Goal: Task Accomplishment & Management: Complete application form

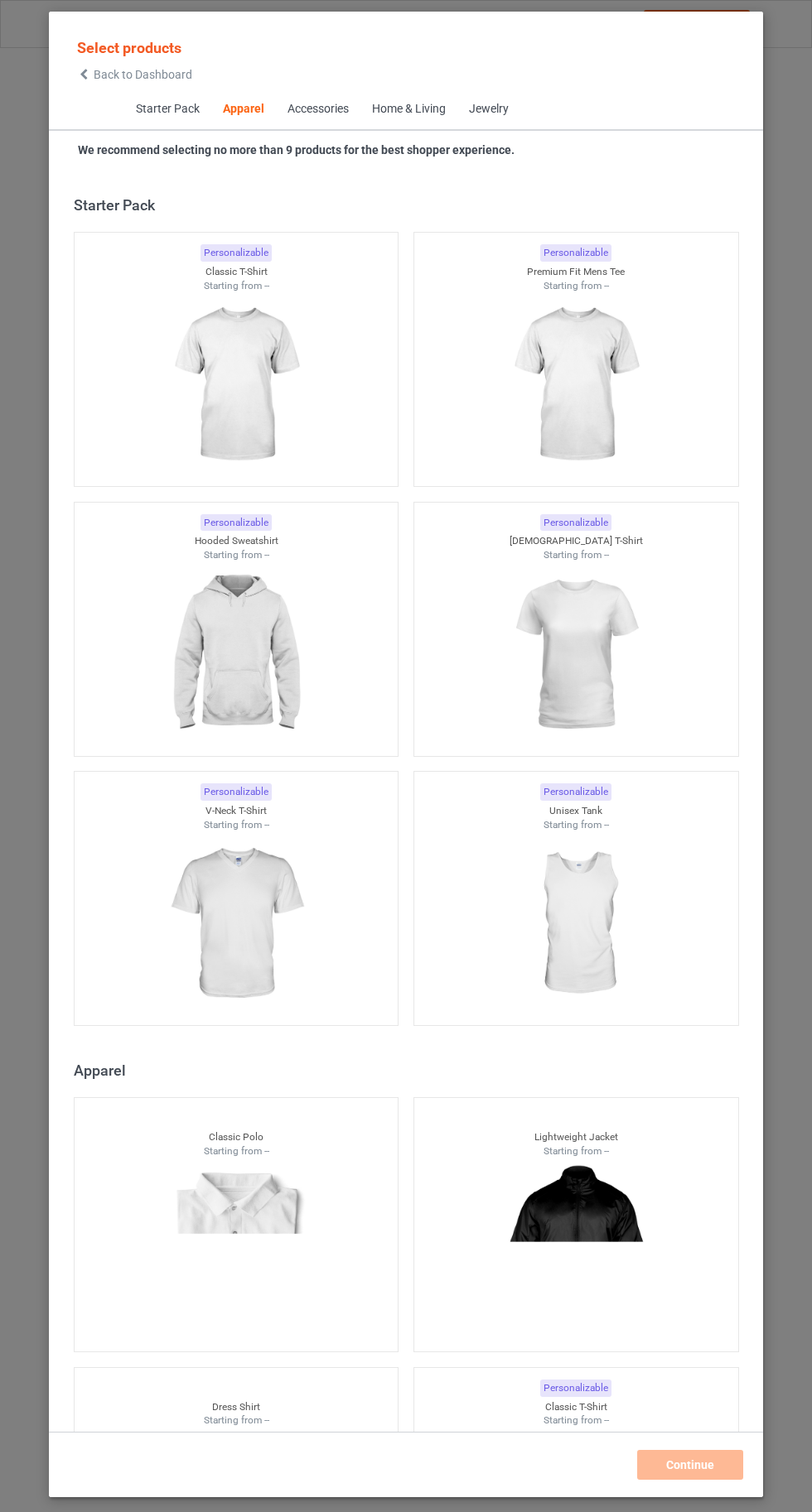
scroll to position [886, 0]
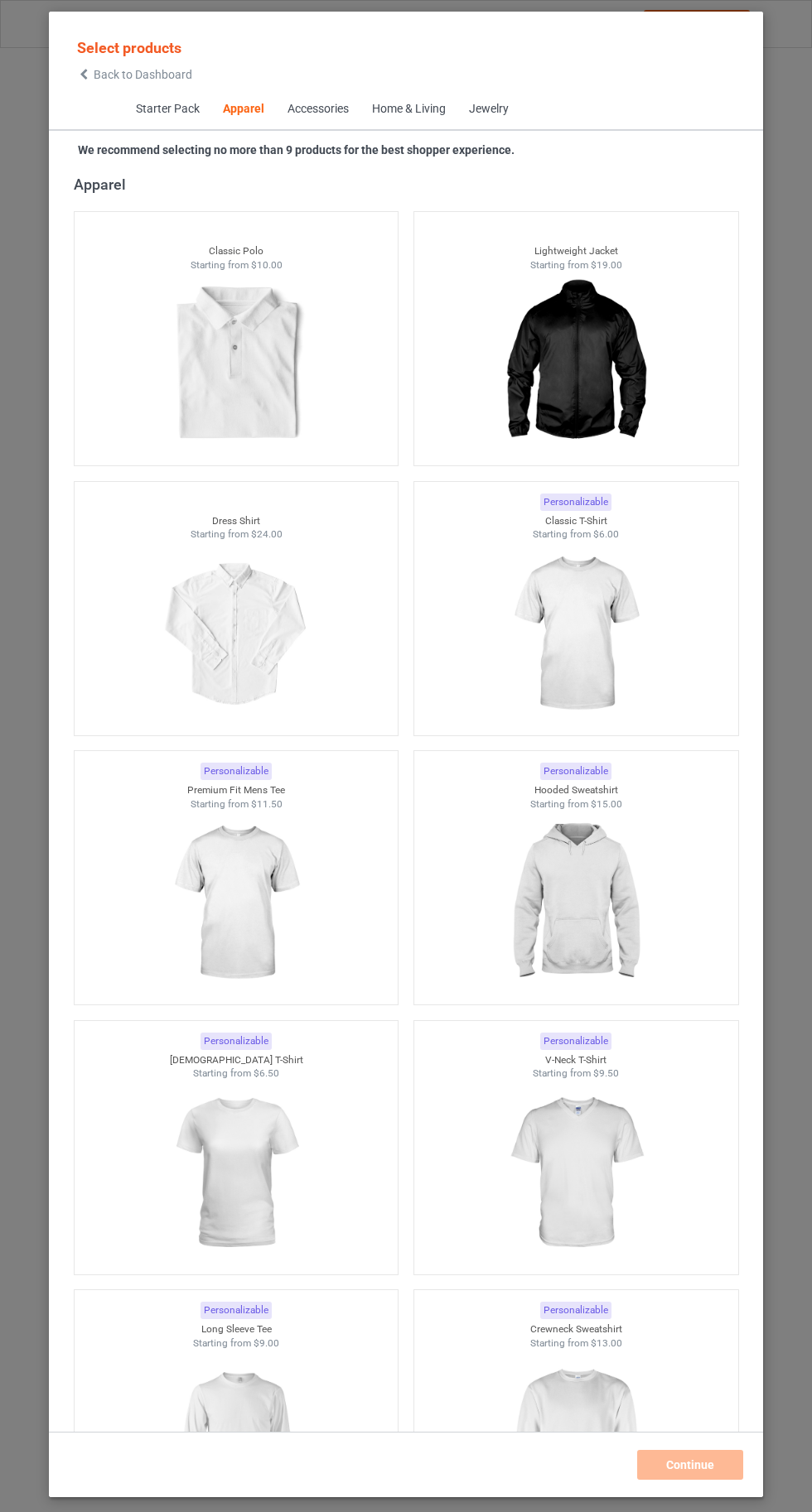
click at [583, 646] on img at bounding box center [575, 634] width 148 height 185
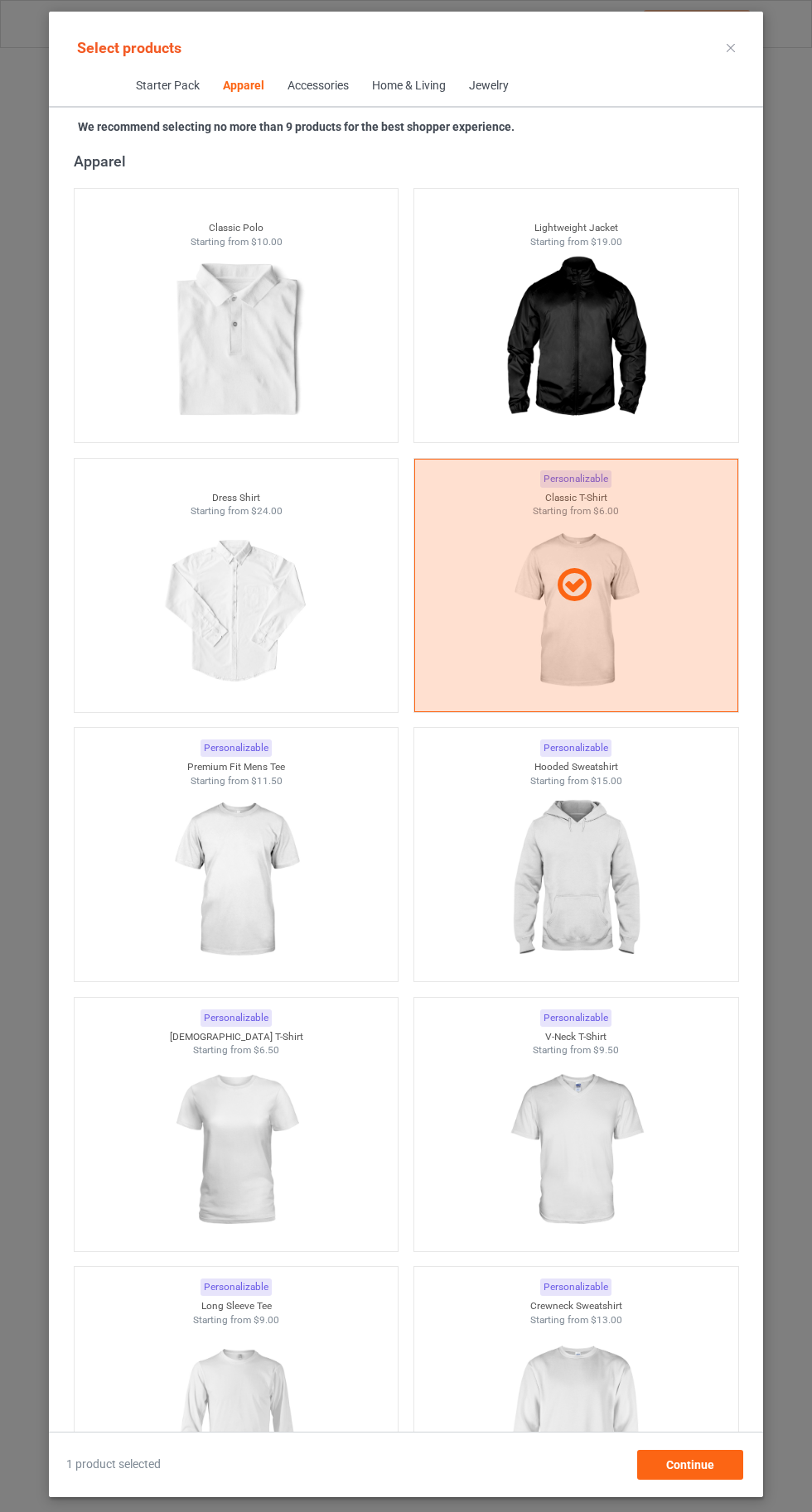
click at [618, 871] on img at bounding box center [575, 880] width 148 height 185
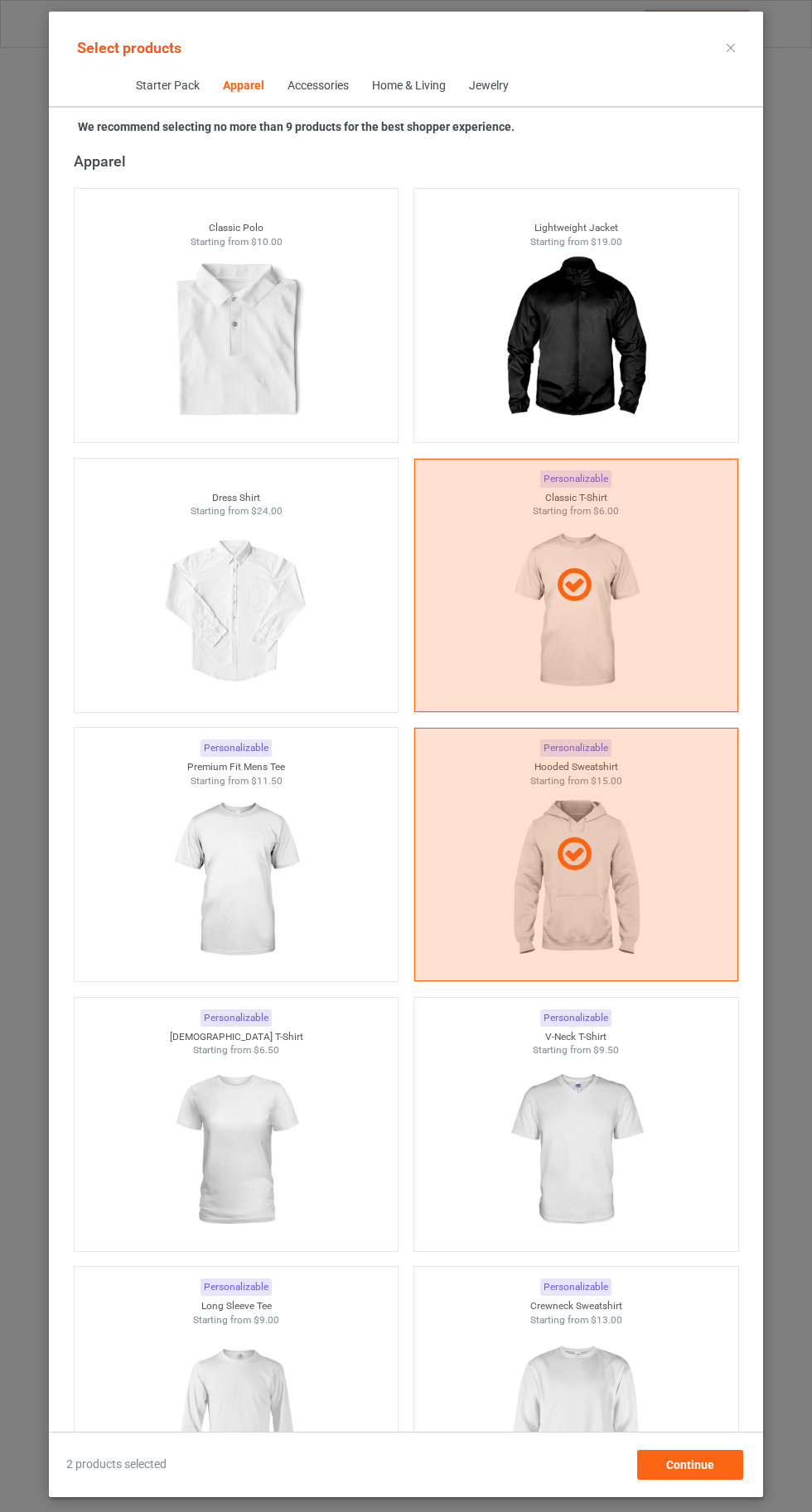
click at [577, 1429] on img at bounding box center [575, 1419] width 148 height 185
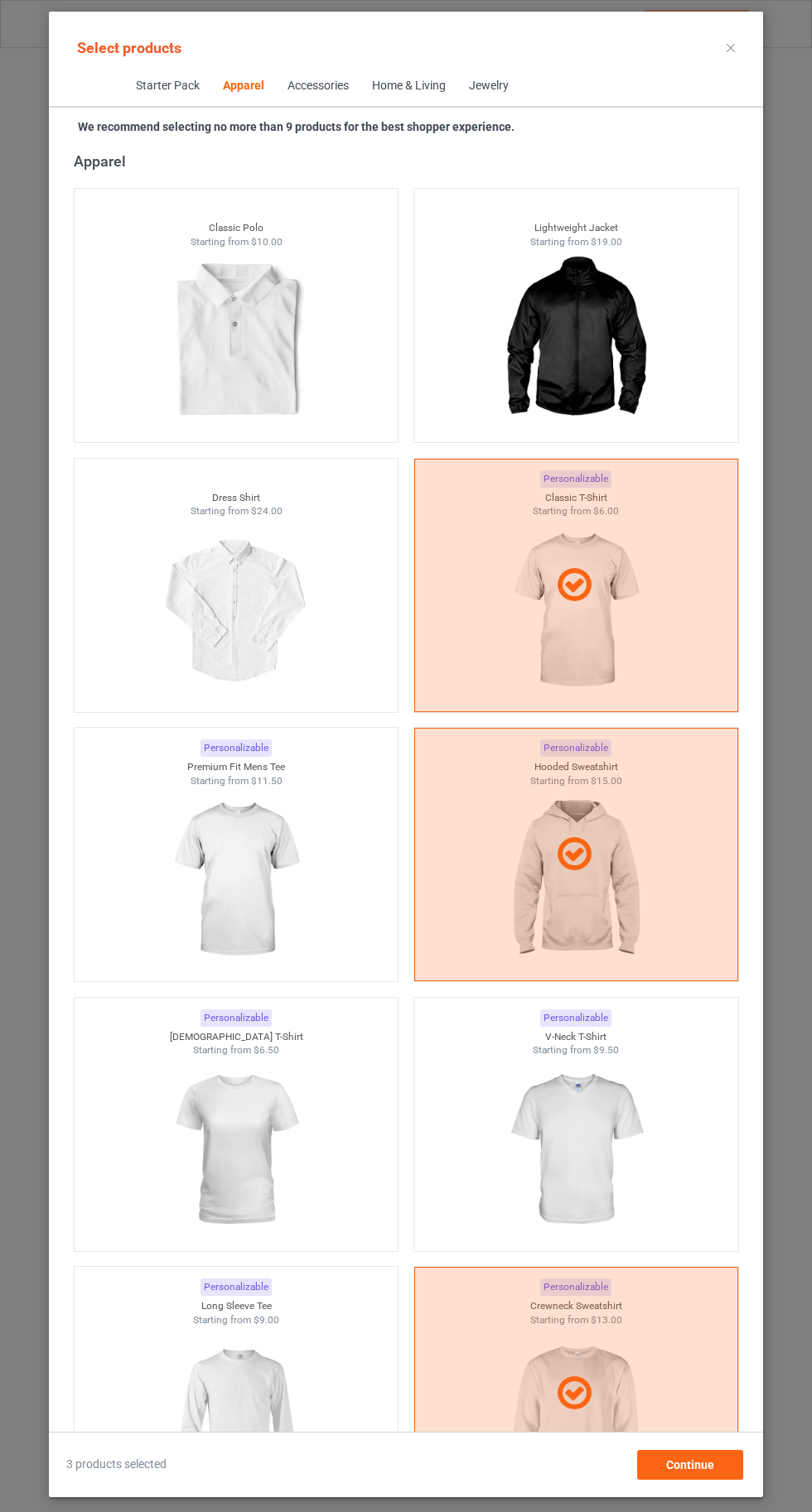
click at [252, 1420] on img at bounding box center [235, 1419] width 148 height 185
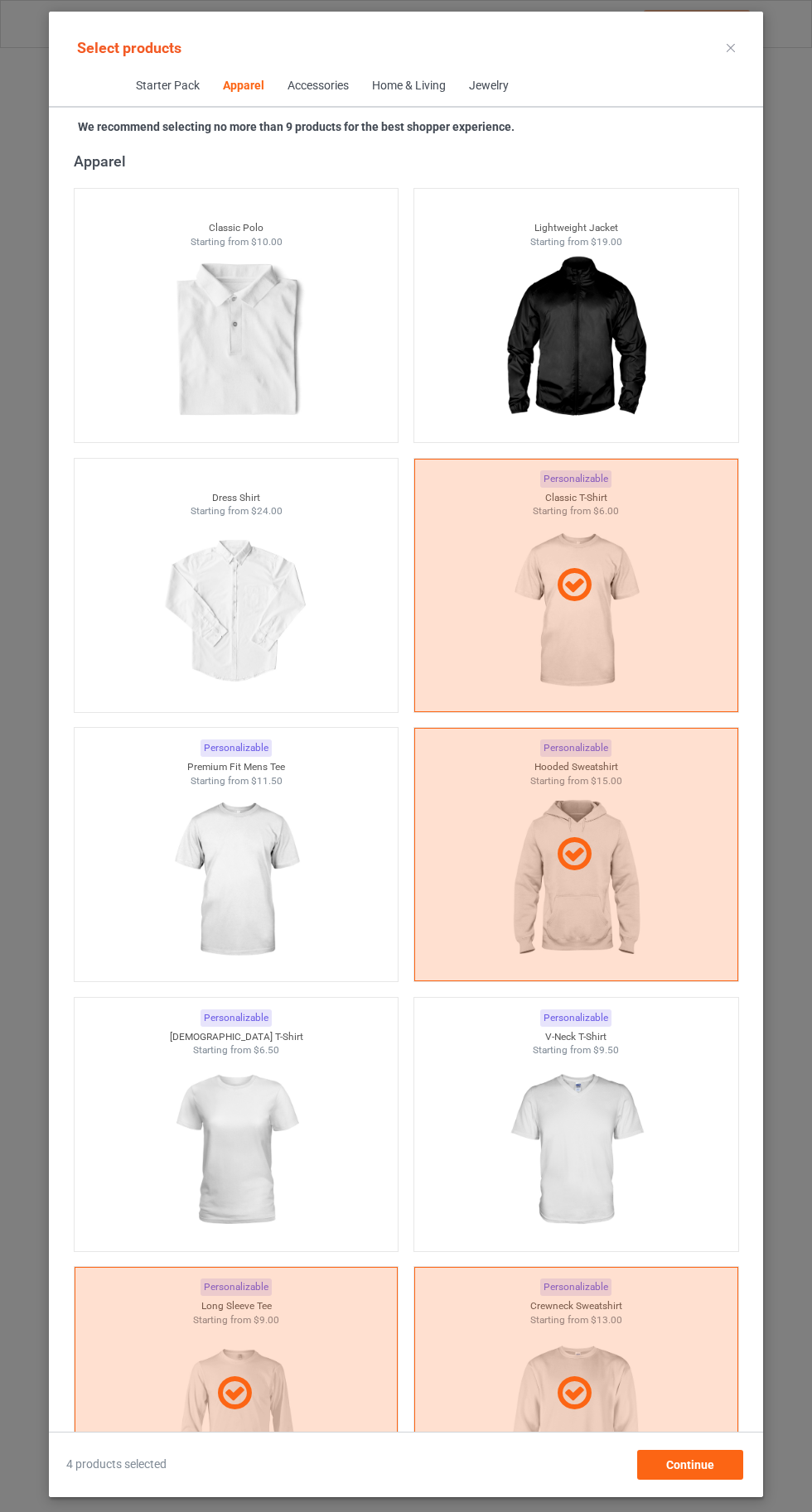
click at [568, 1156] on img at bounding box center [575, 1150] width 148 height 185
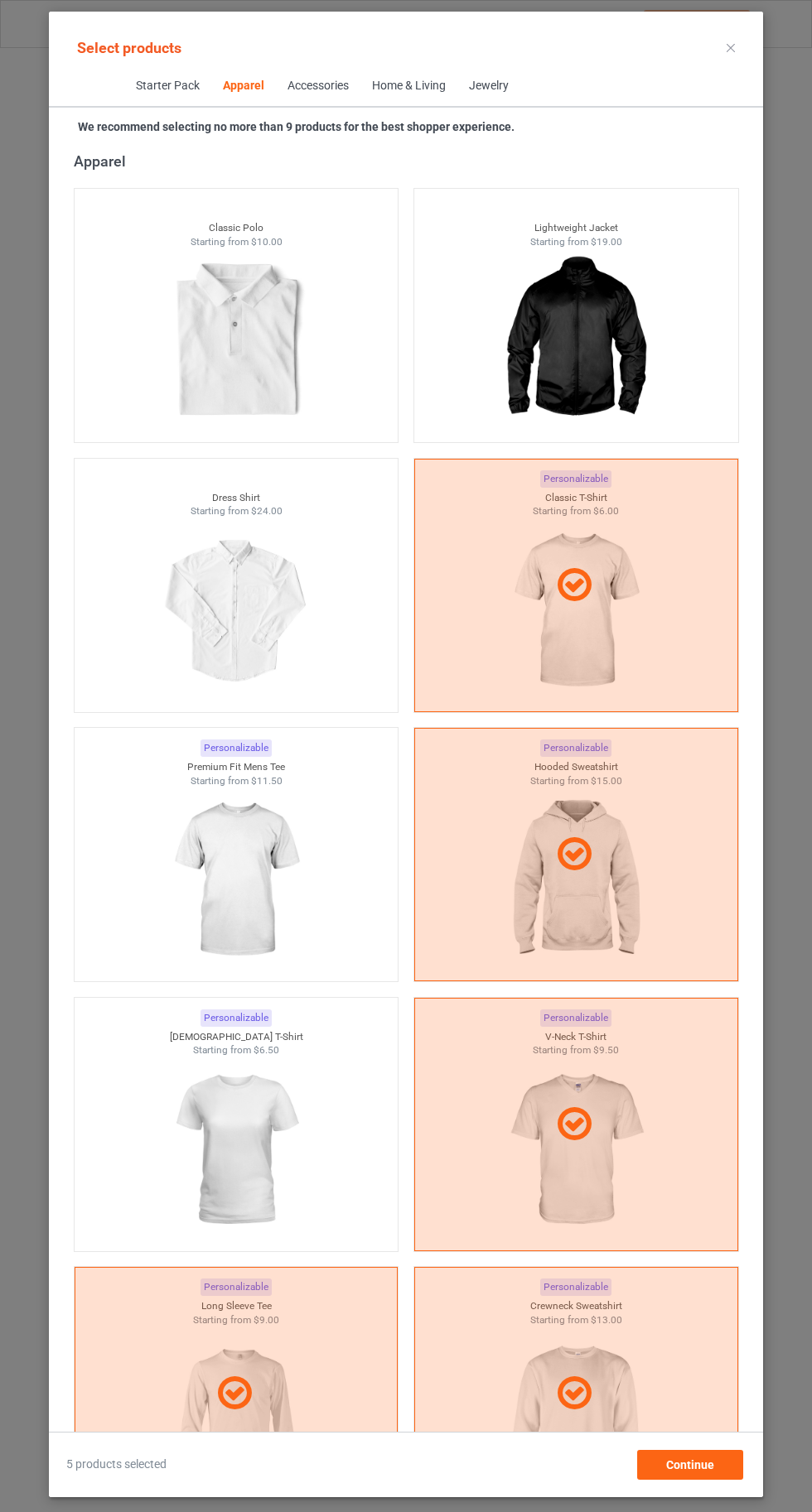
click at [241, 1141] on img at bounding box center [235, 1150] width 148 height 185
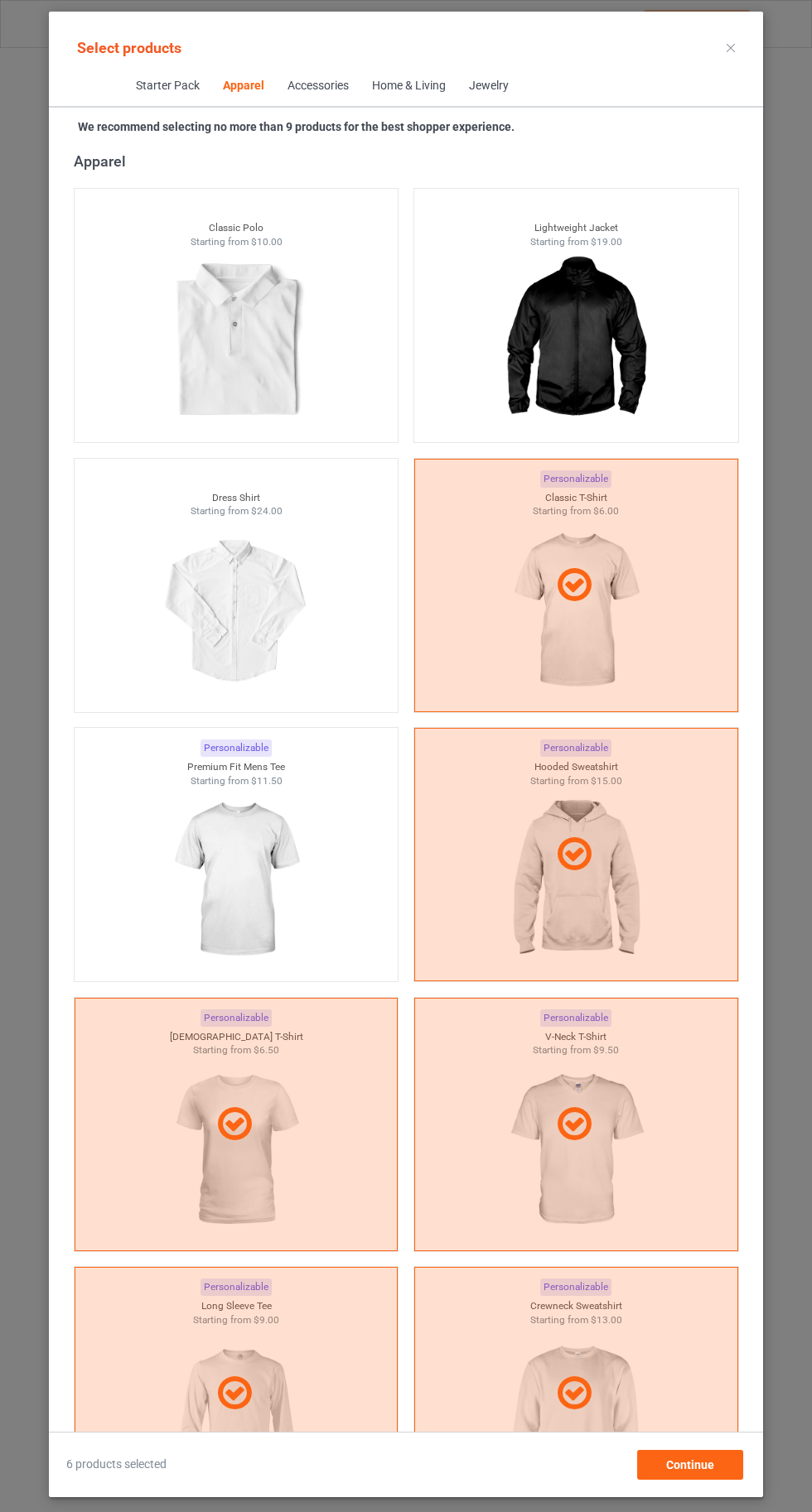
click at [218, 894] on img at bounding box center [235, 880] width 148 height 185
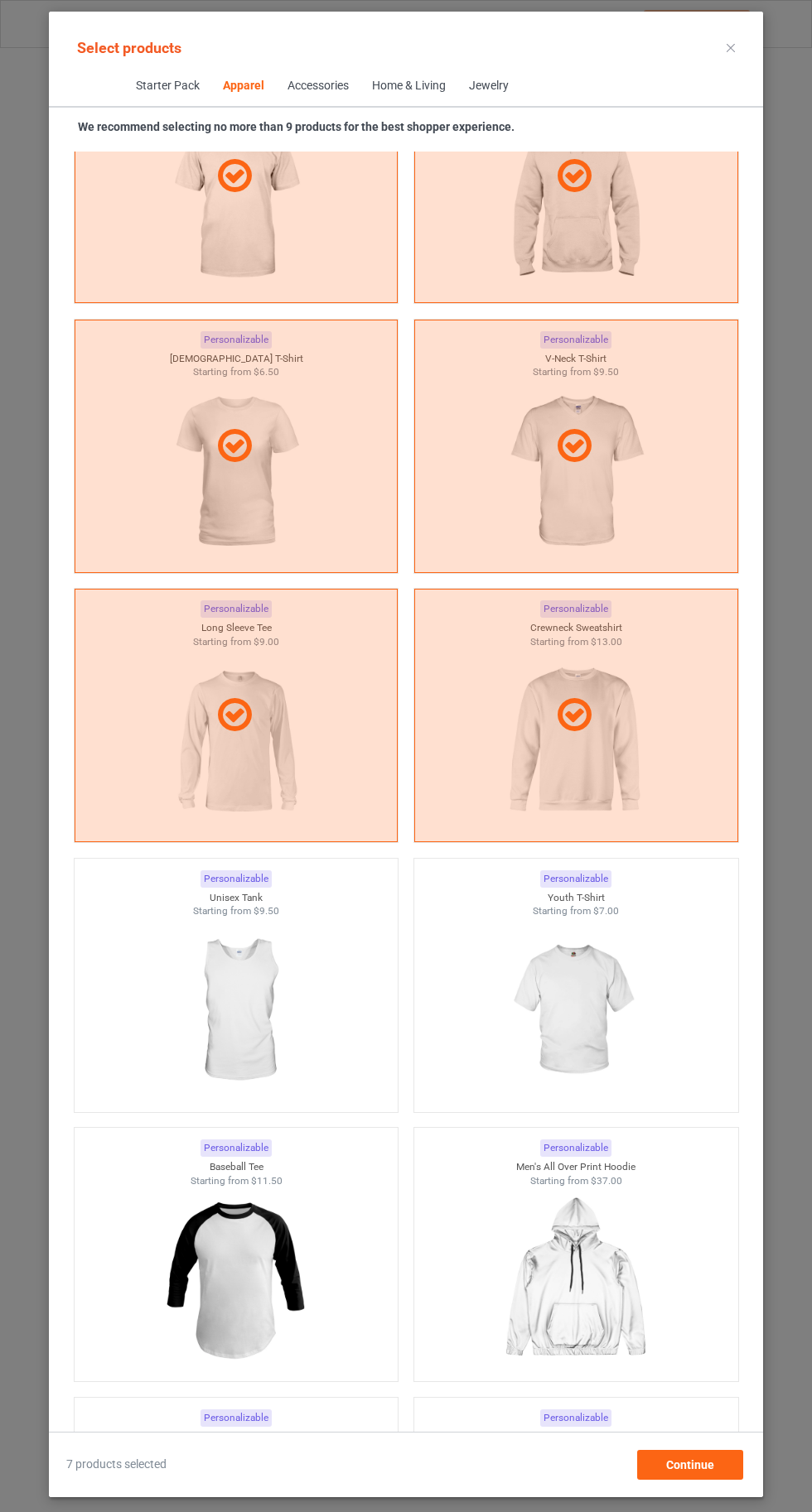
scroll to position [1564, 0]
click at [608, 1005] on img at bounding box center [575, 1011] width 148 height 185
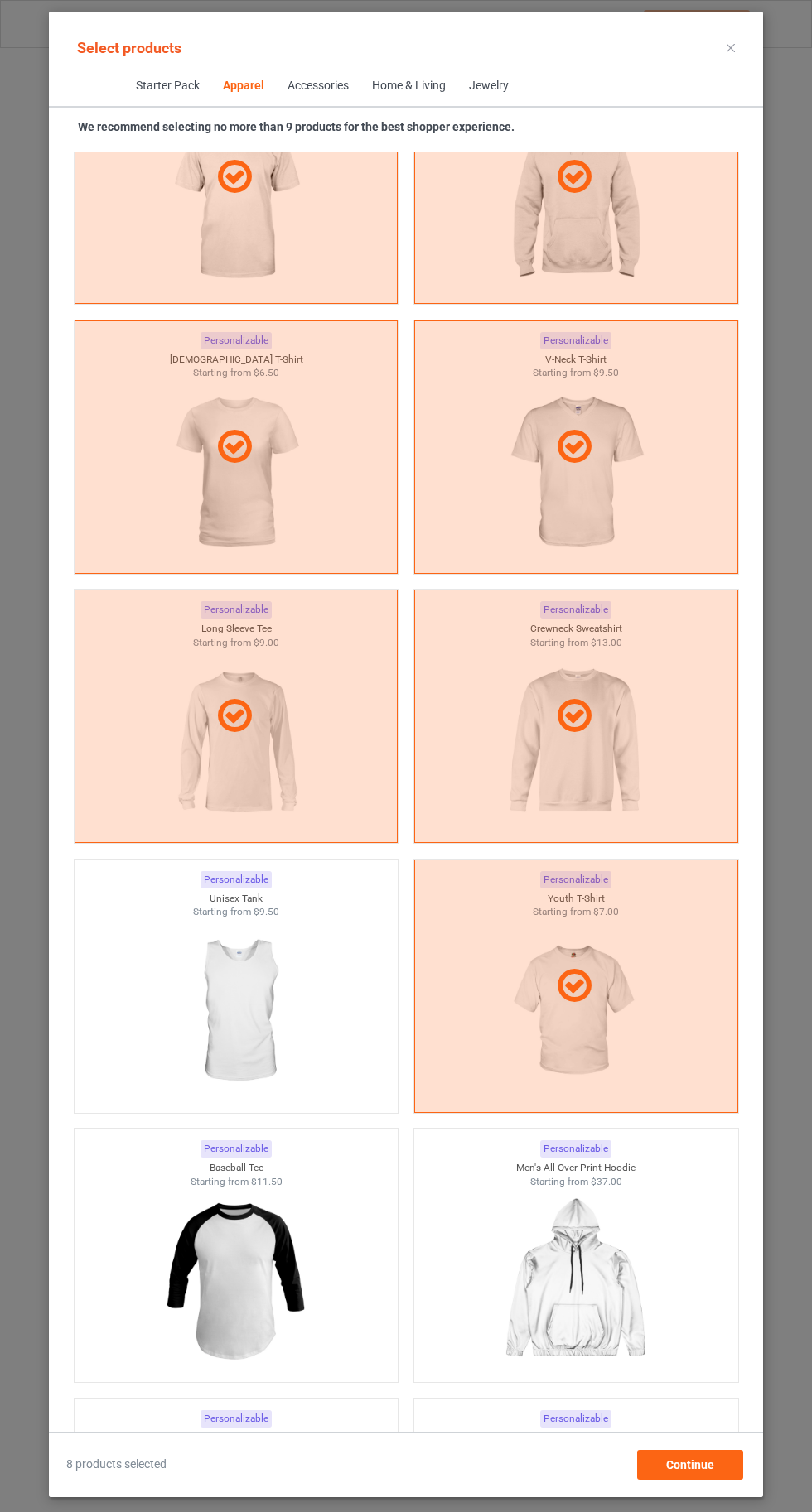
click at [239, 998] on img at bounding box center [235, 1011] width 148 height 185
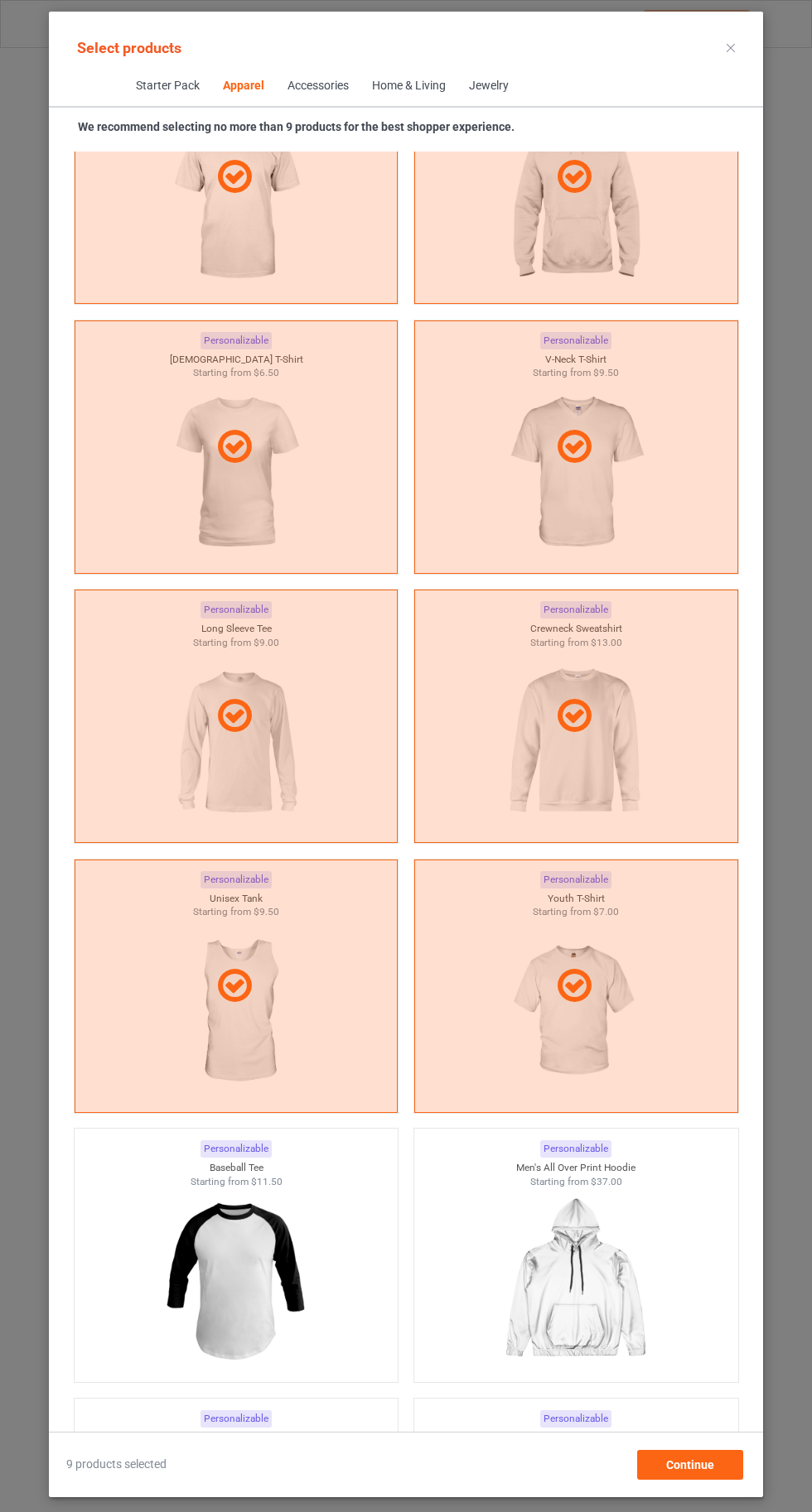
click at [731, 47] on icon at bounding box center [731, 48] width 8 height 8
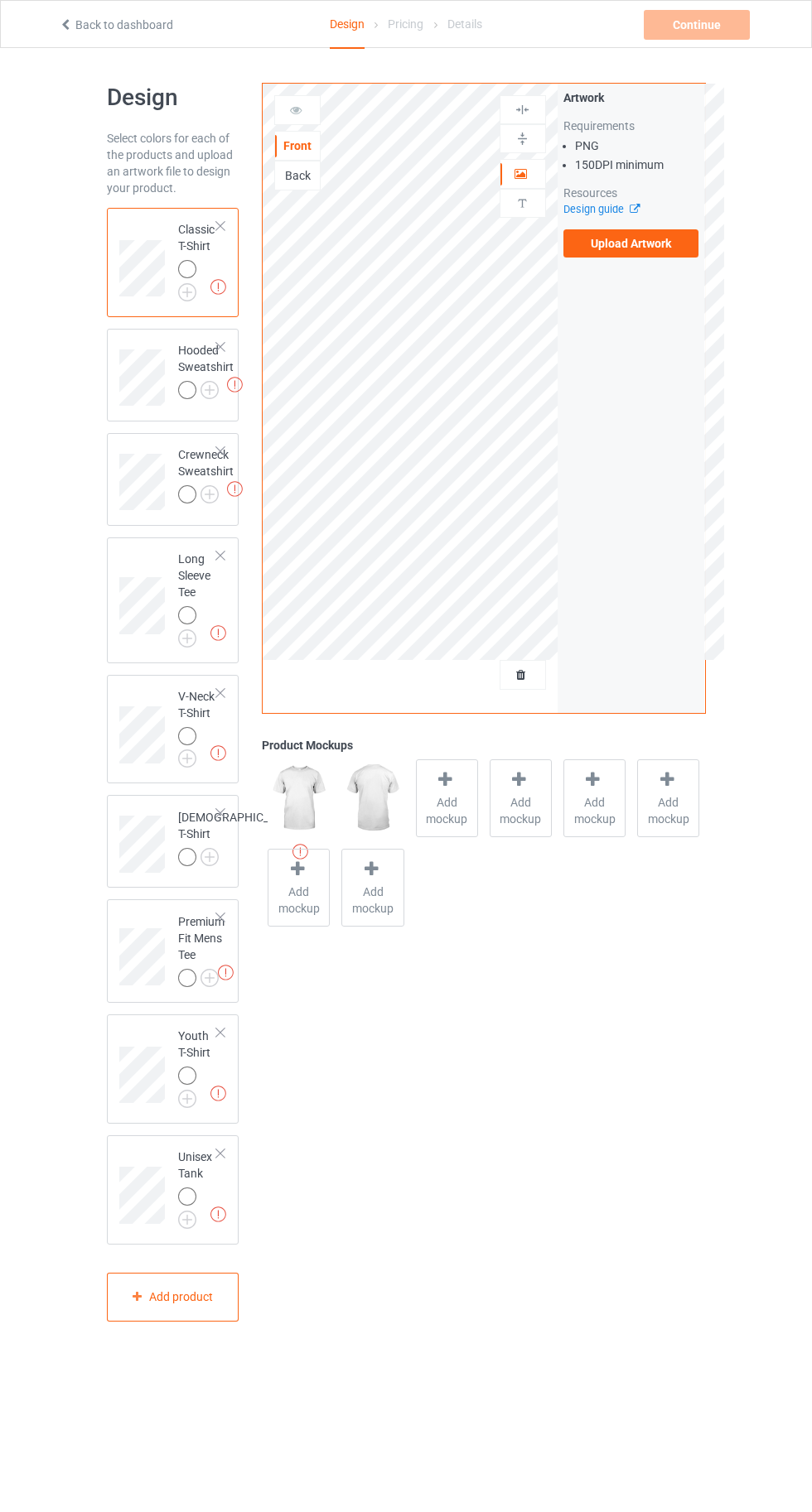
click at [0, 0] on img at bounding box center [0, 0] width 0 height 0
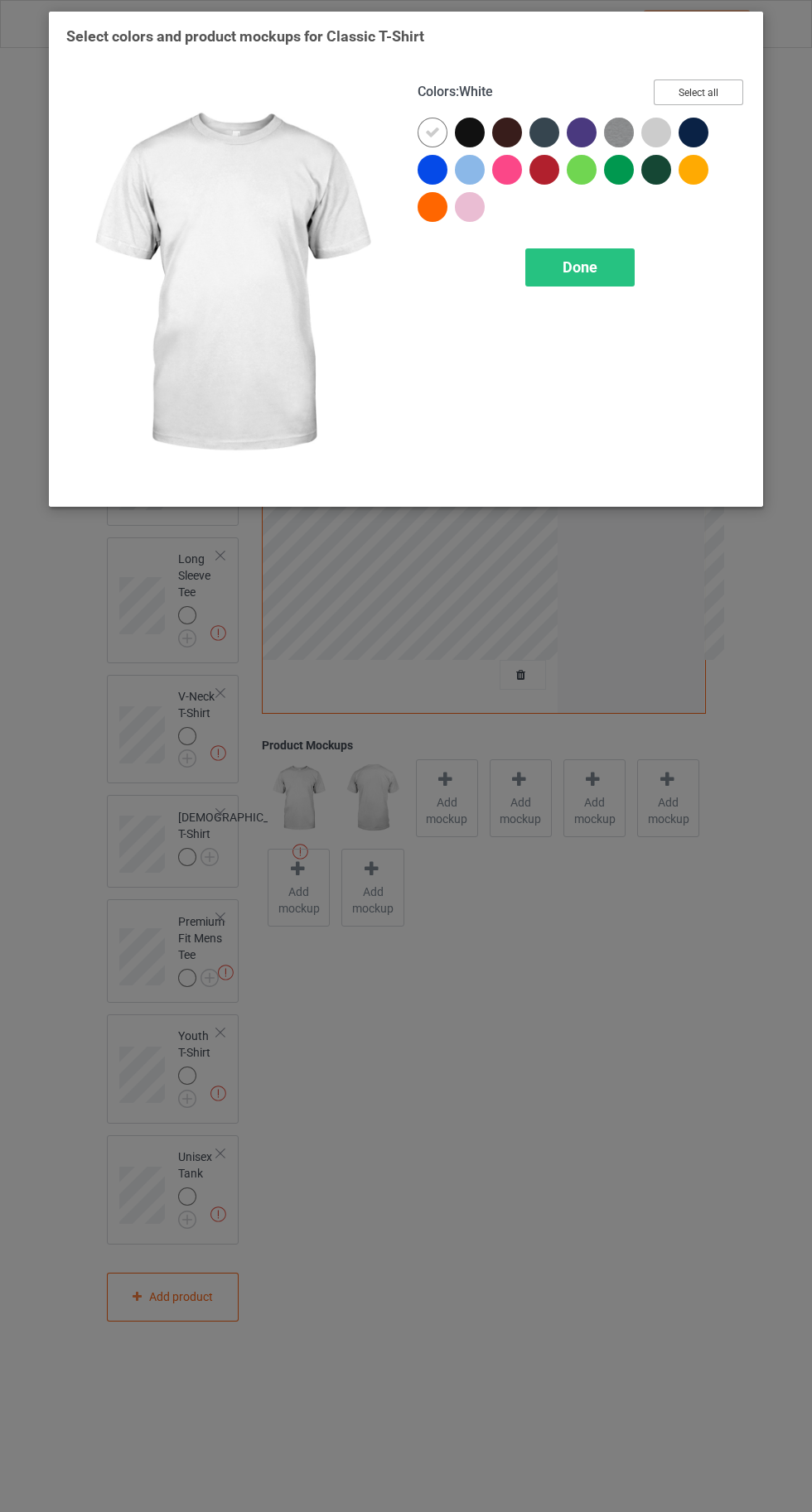
click at [701, 86] on button "Select all" at bounding box center [698, 92] width 90 height 26
click at [431, 131] on icon at bounding box center [432, 133] width 15 height 15
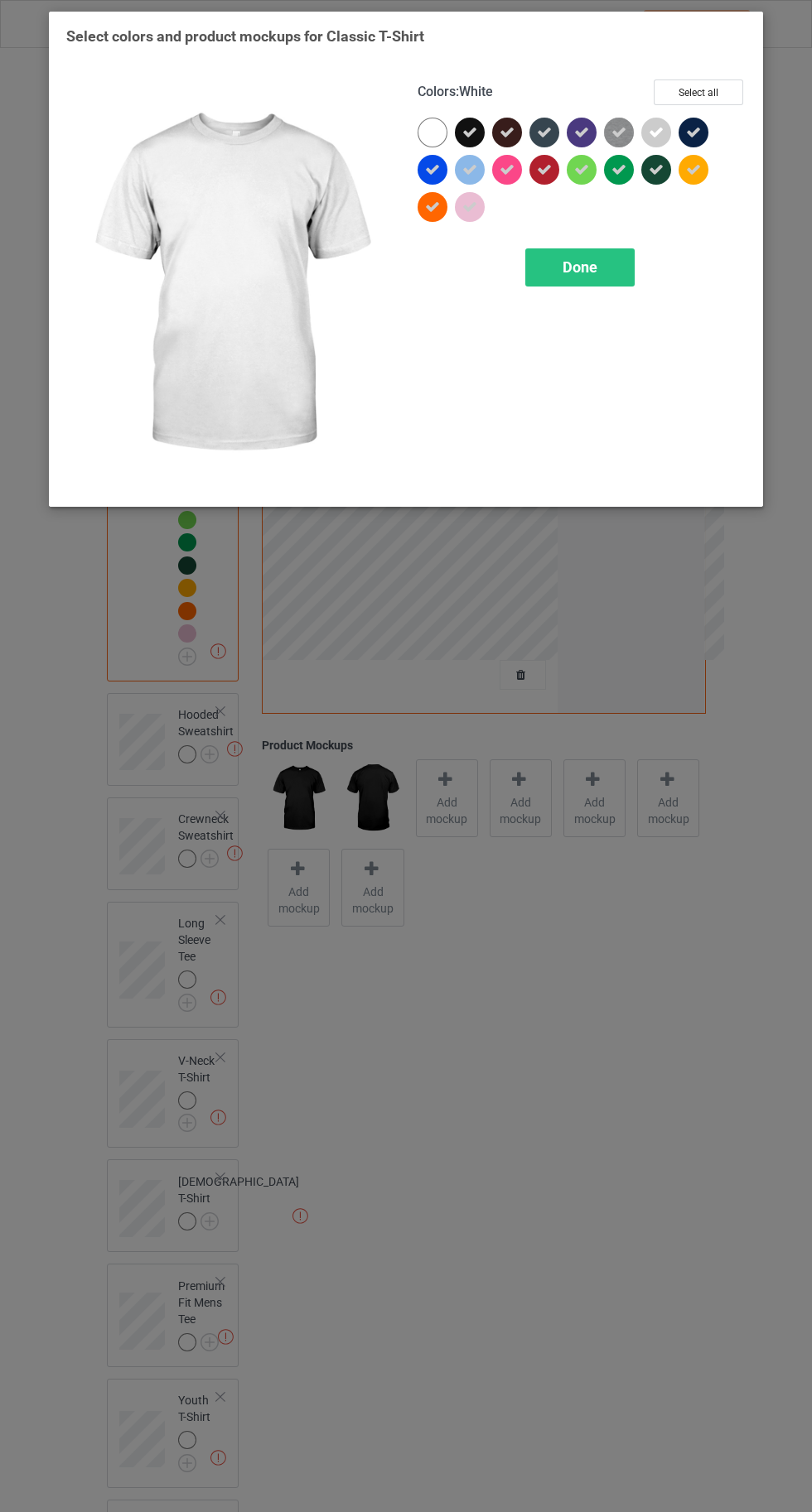
click at [595, 277] on div "Done" at bounding box center [580, 268] width 110 height 38
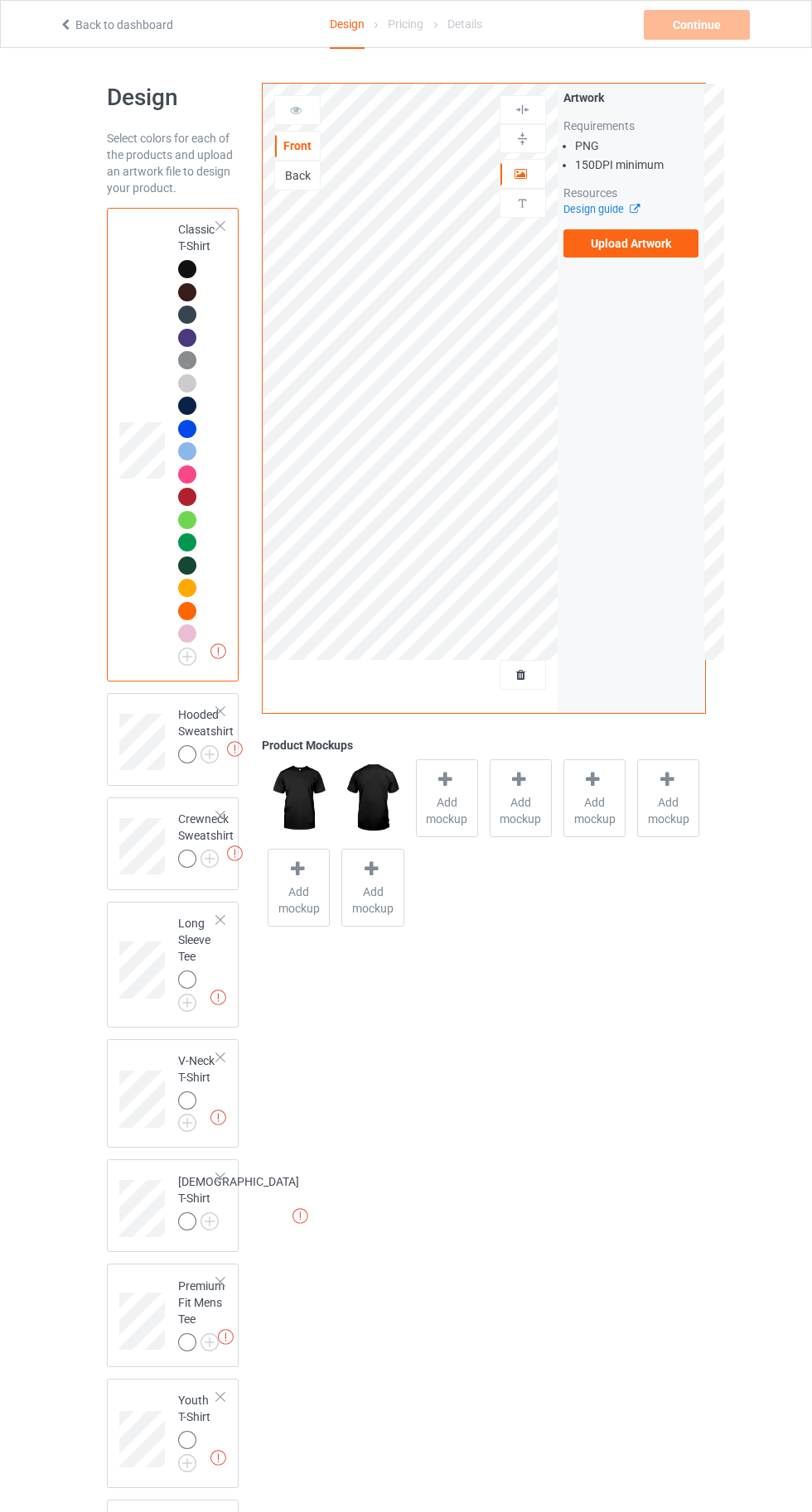
click at [0, 0] on img at bounding box center [0, 0] width 0 height 0
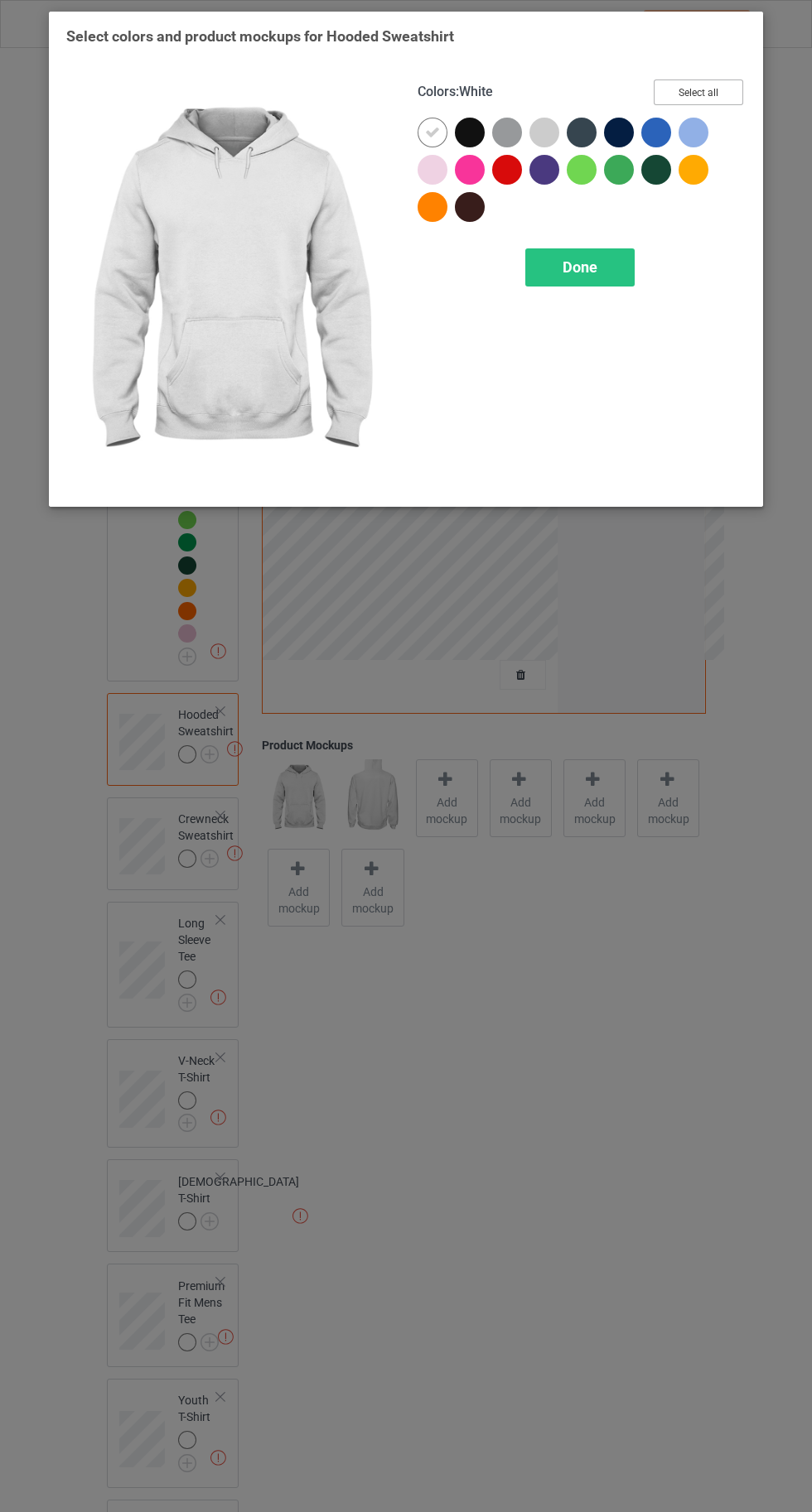
click at [705, 83] on button "Select all" at bounding box center [698, 92] width 90 height 26
click at [433, 135] on icon at bounding box center [432, 133] width 15 height 15
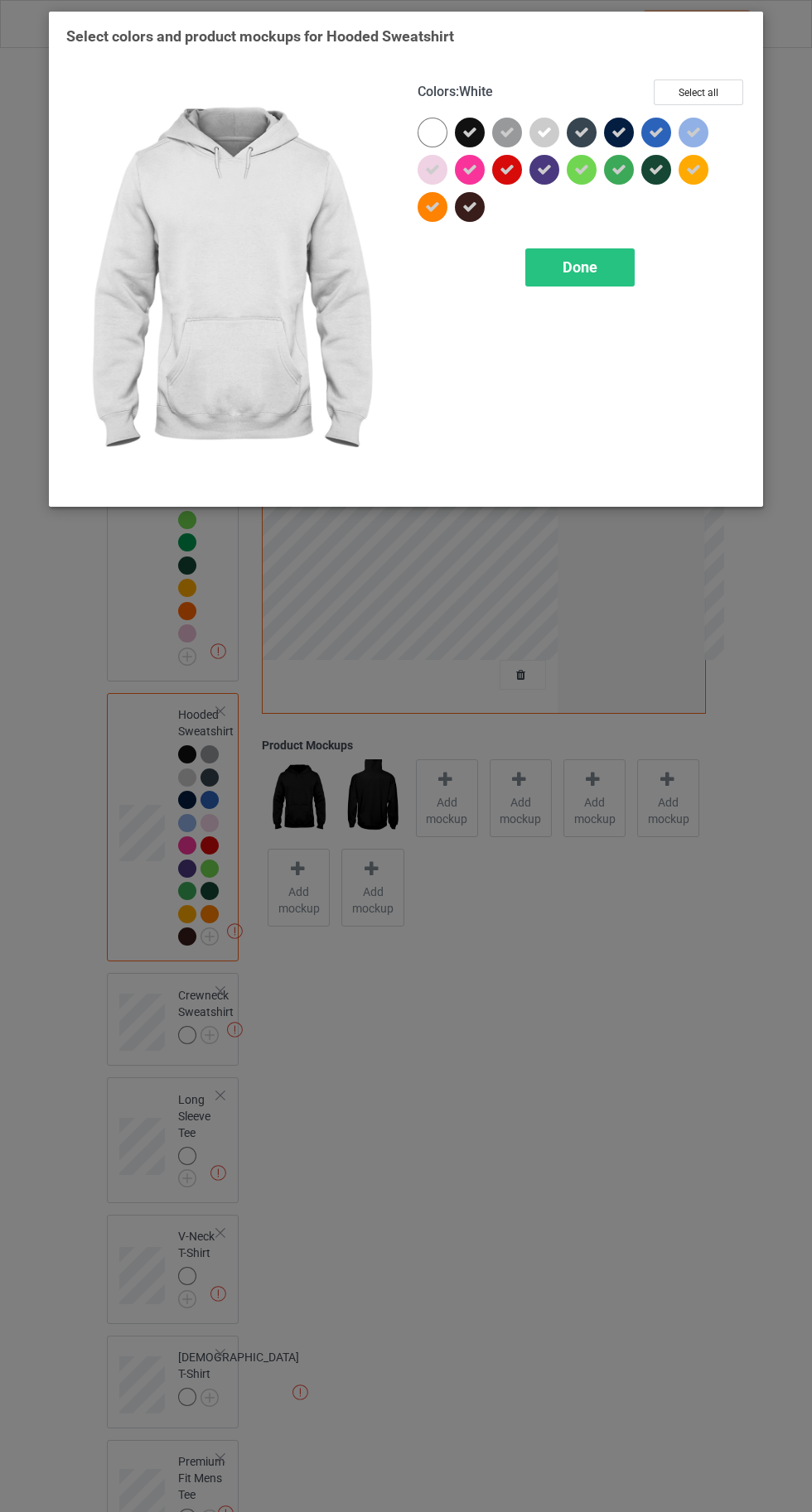
click at [583, 266] on span "Done" at bounding box center [580, 267] width 35 height 17
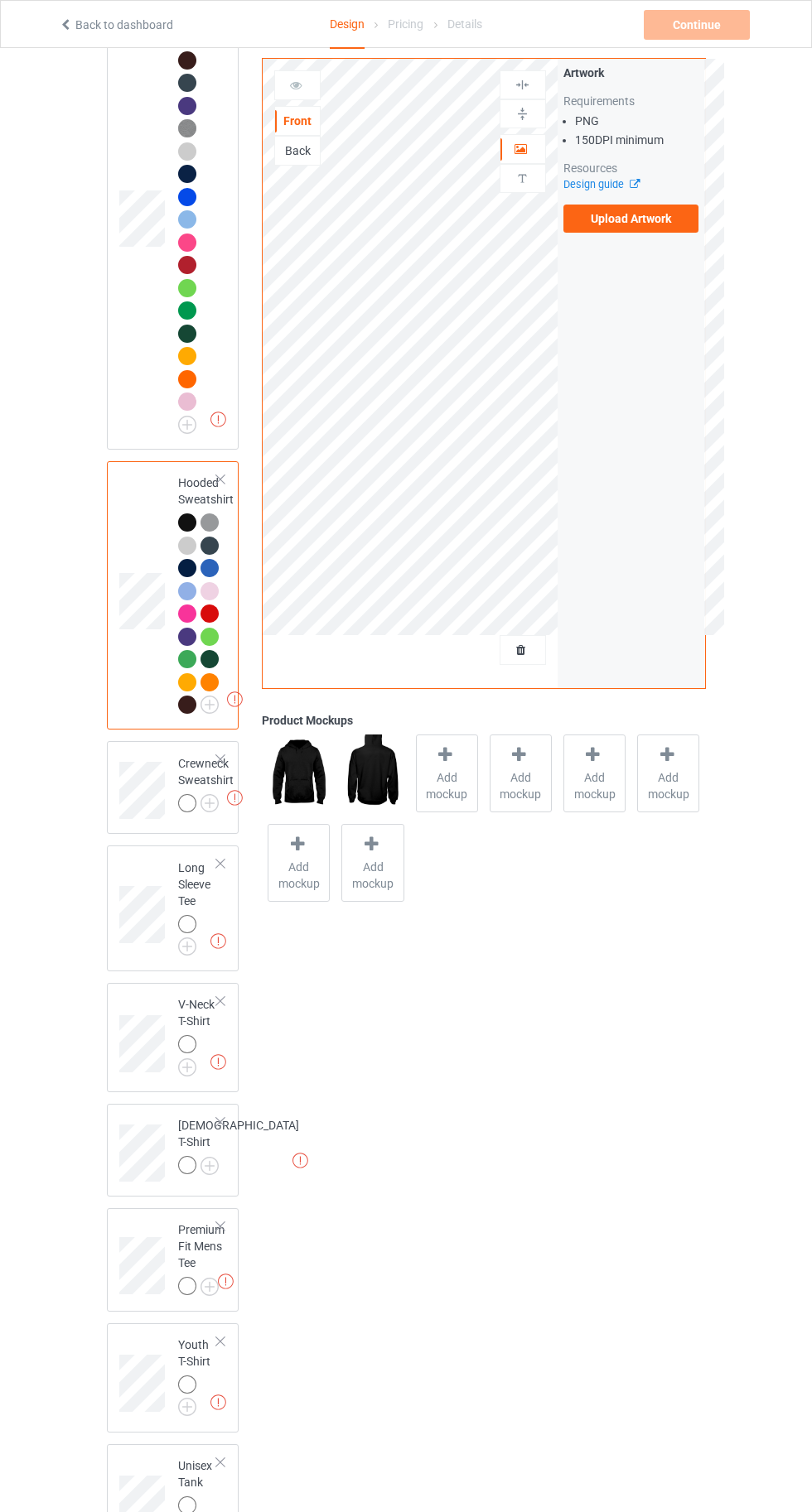
scroll to position [233, 0]
click at [0, 0] on img at bounding box center [0, 0] width 0 height 0
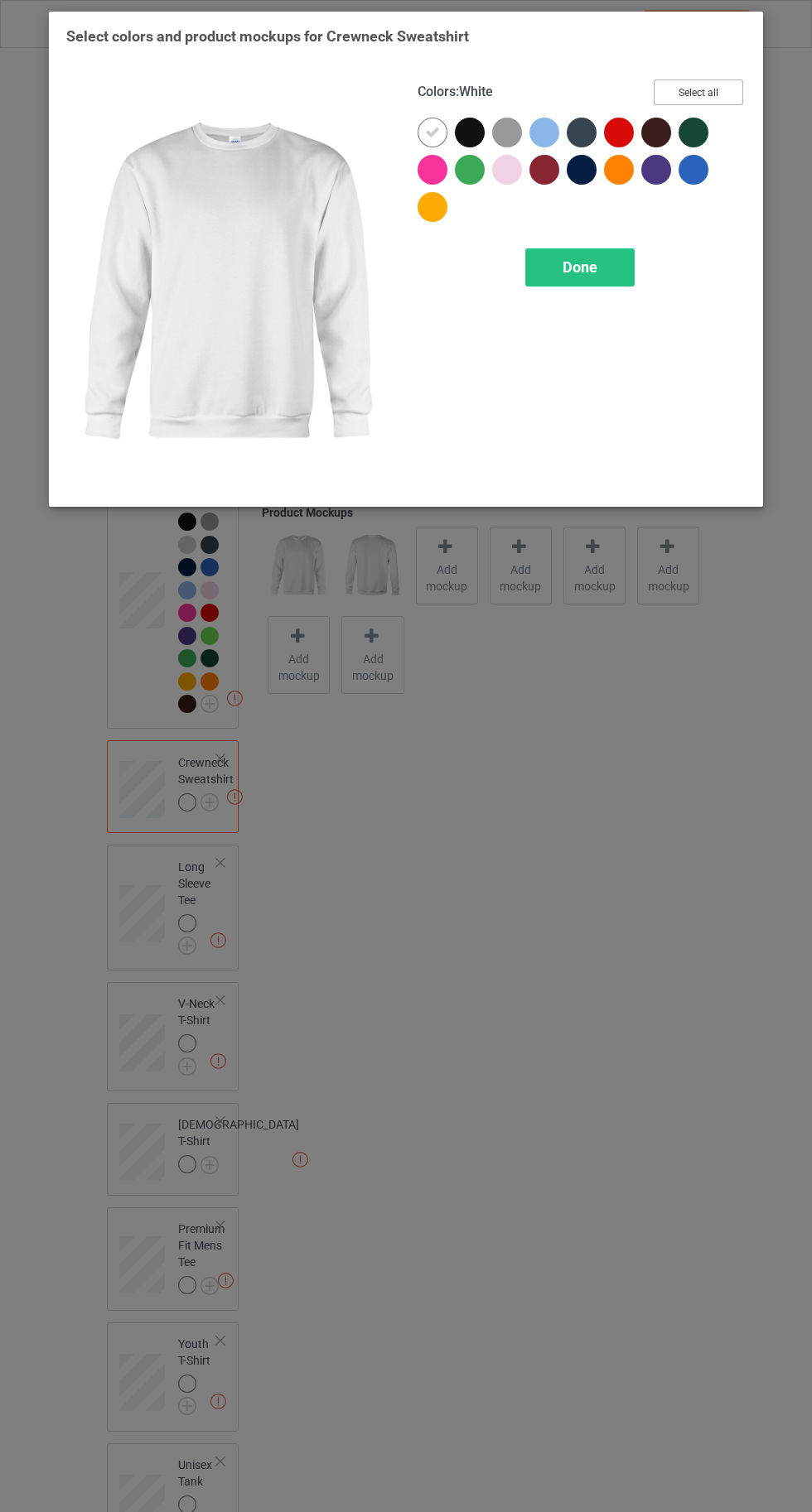
click at [680, 99] on button "Select all" at bounding box center [698, 92] width 90 height 26
click at [421, 128] on div at bounding box center [432, 133] width 30 height 30
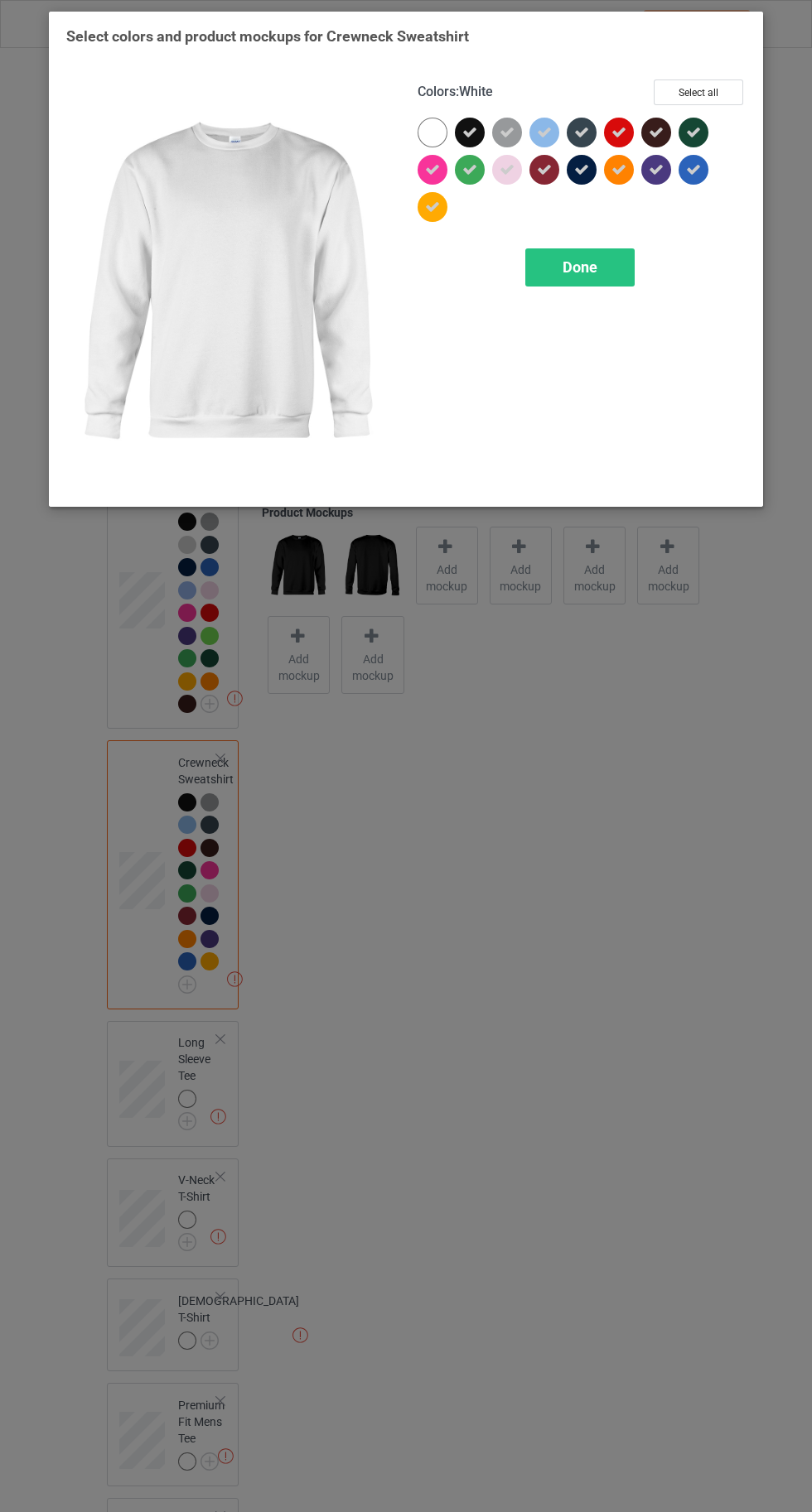
click at [560, 263] on div "Done" at bounding box center [580, 268] width 110 height 38
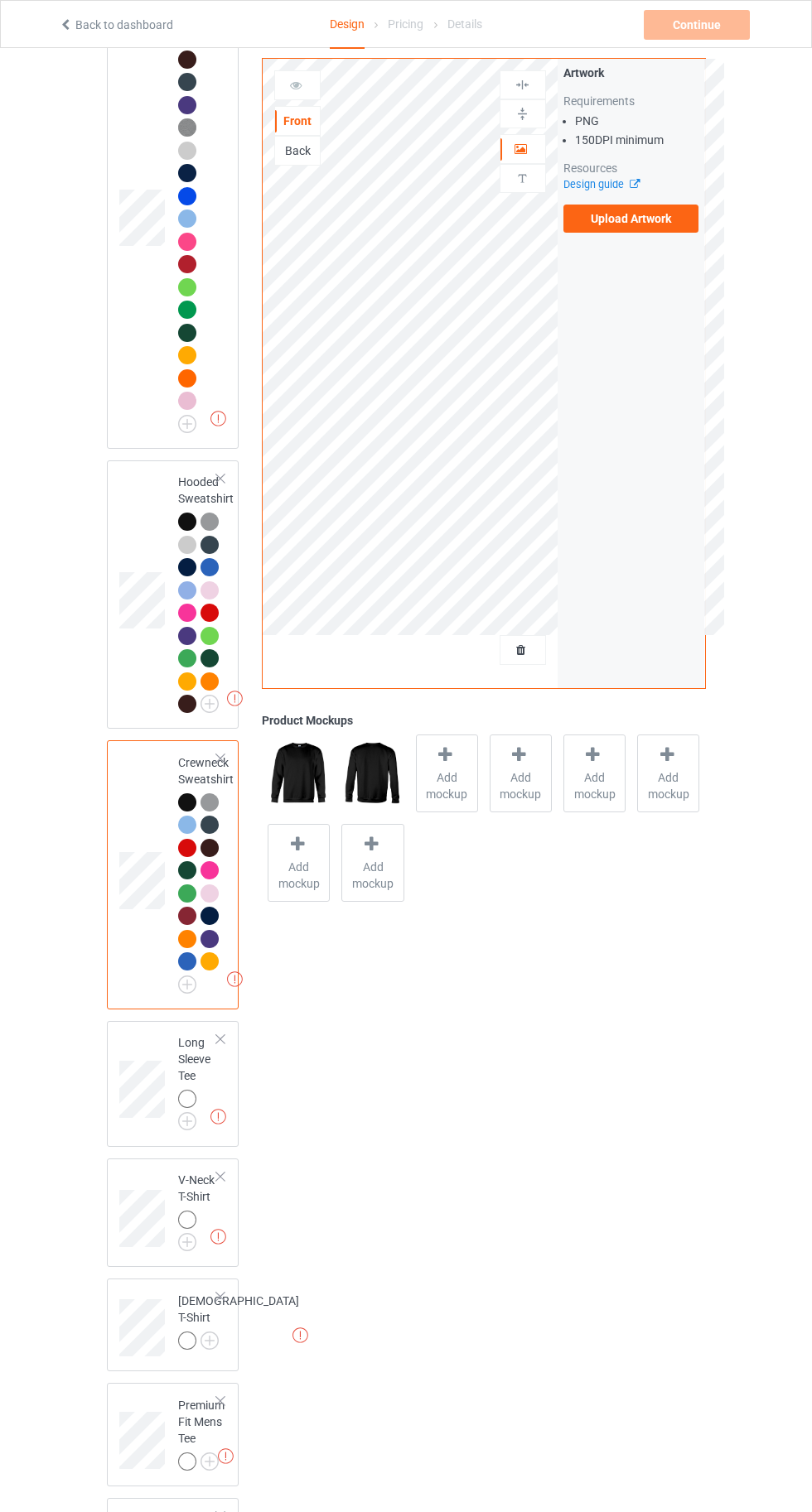
scroll to position [459, 0]
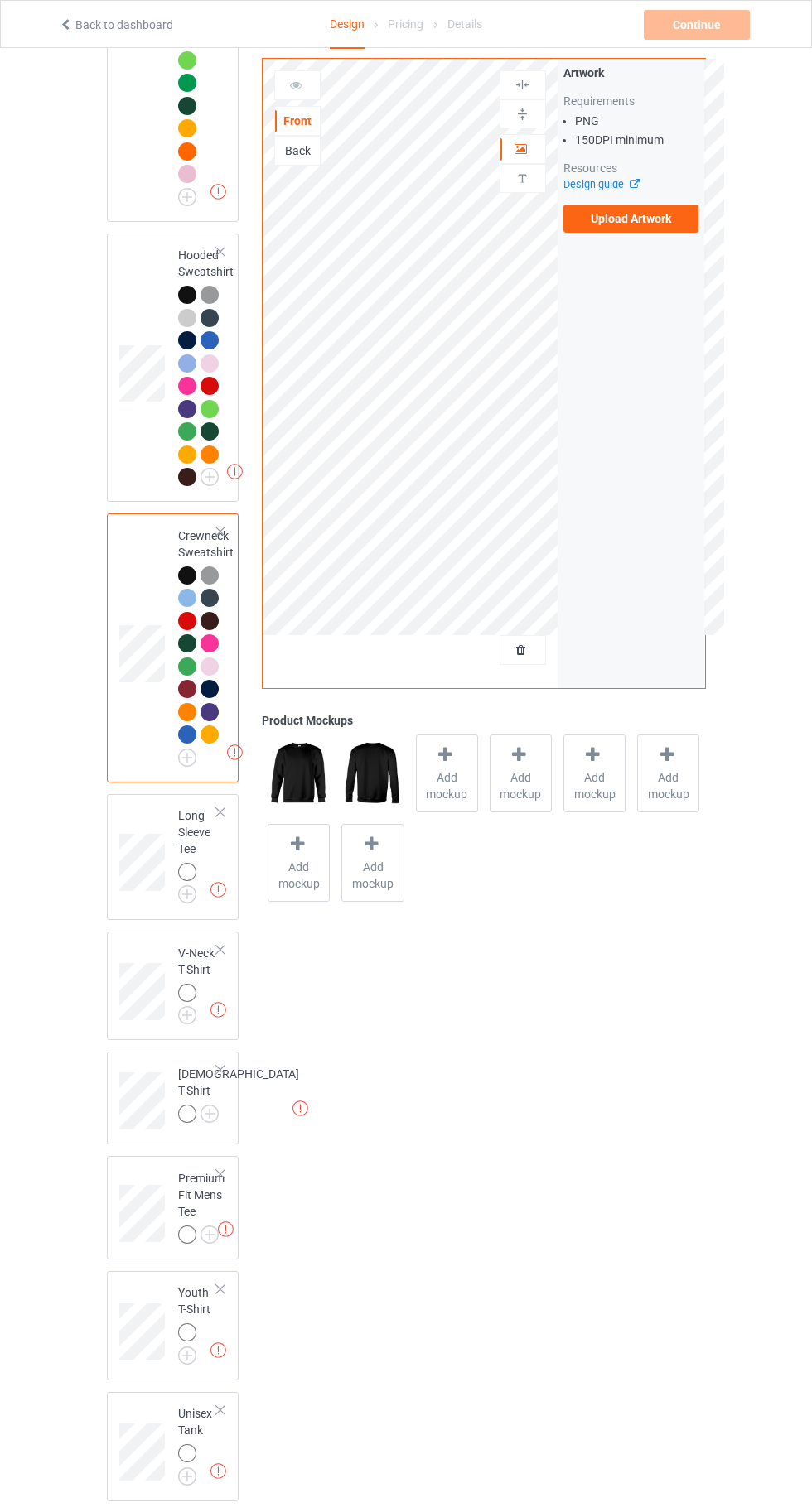
click at [0, 0] on img at bounding box center [0, 0] width 0 height 0
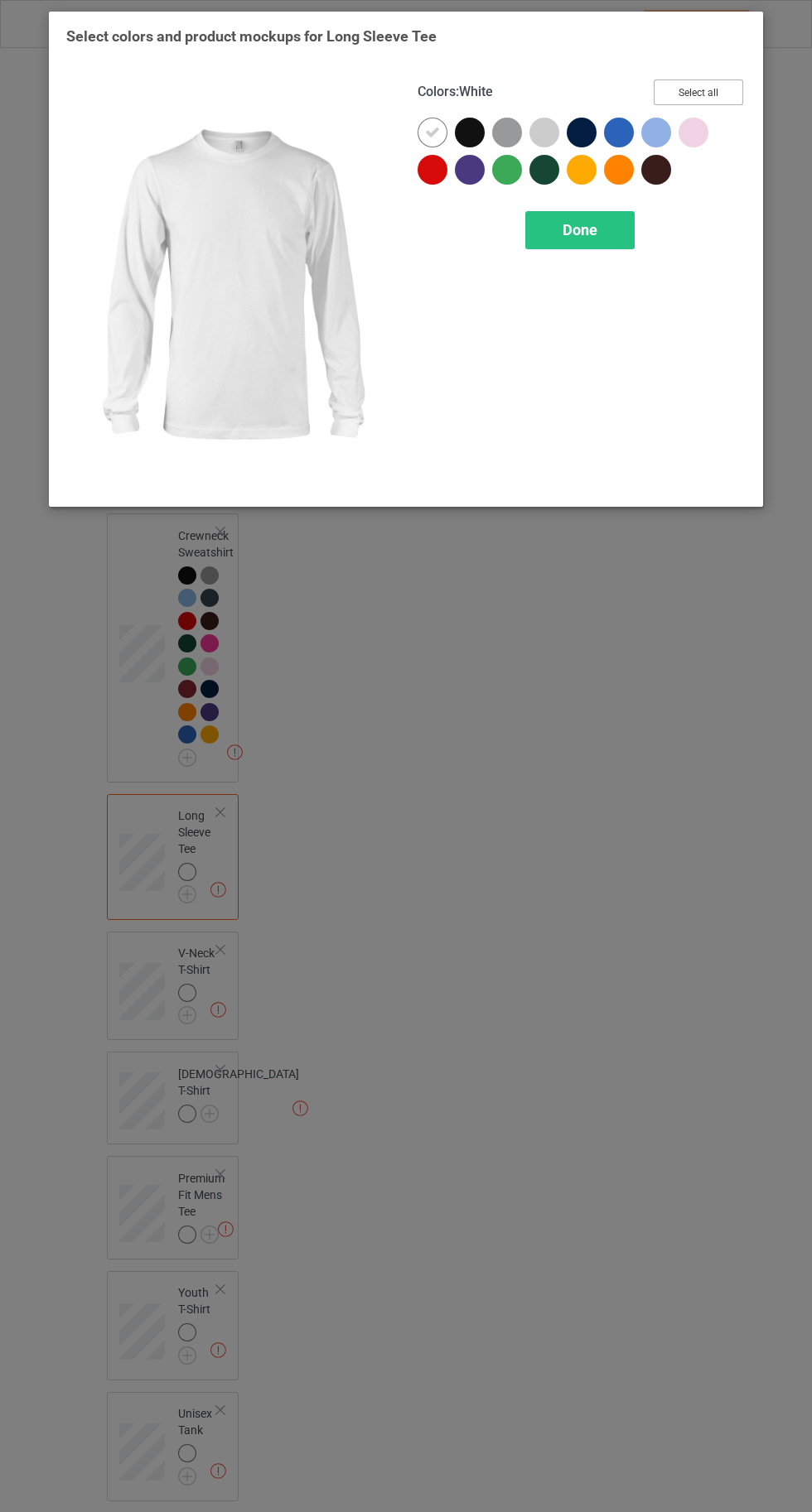
click at [699, 88] on button "Select all" at bounding box center [698, 92] width 90 height 26
click at [423, 133] on div at bounding box center [432, 133] width 30 height 30
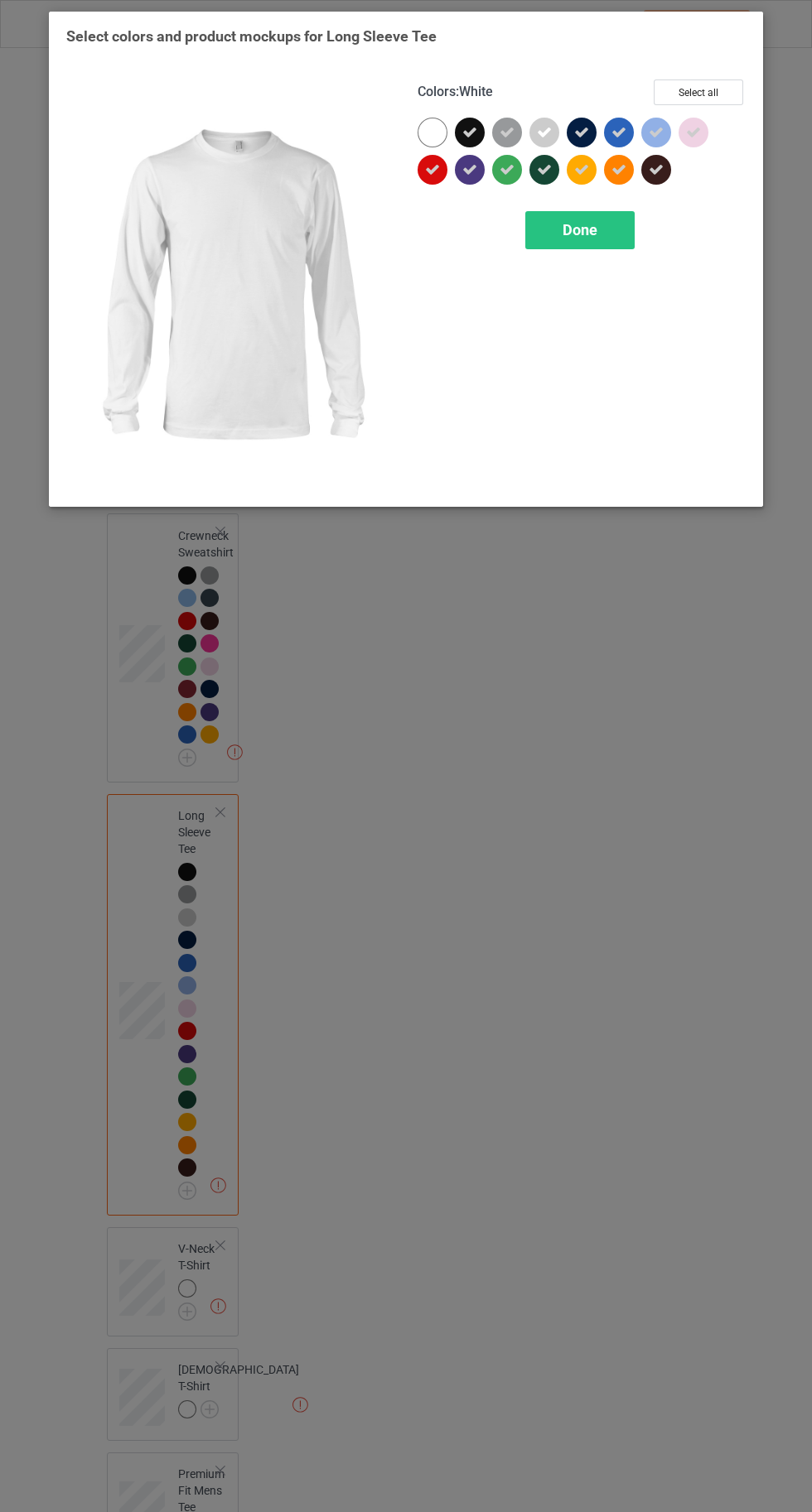
click at [604, 244] on div "Done" at bounding box center [580, 230] width 110 height 38
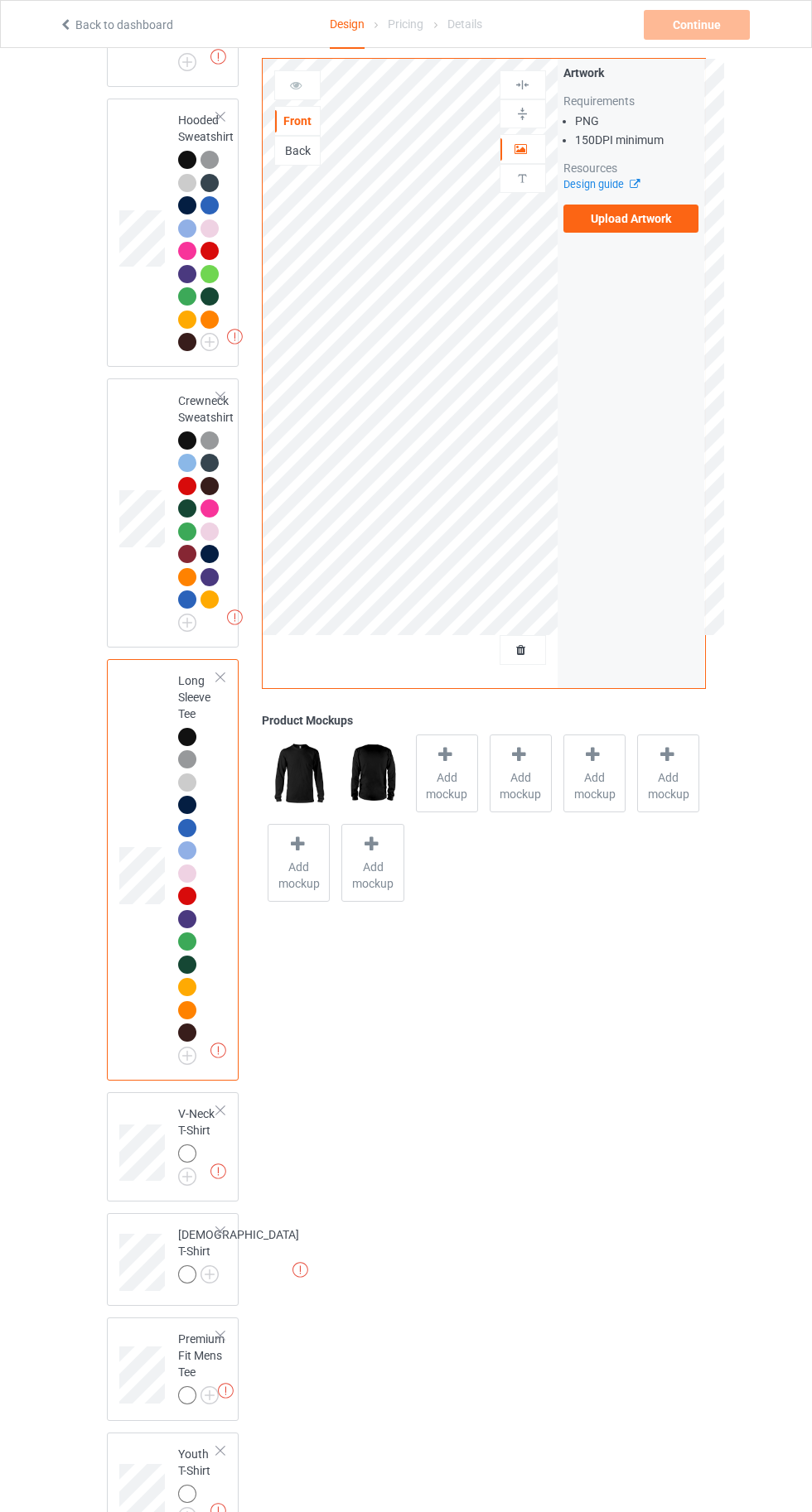
scroll to position [755, 0]
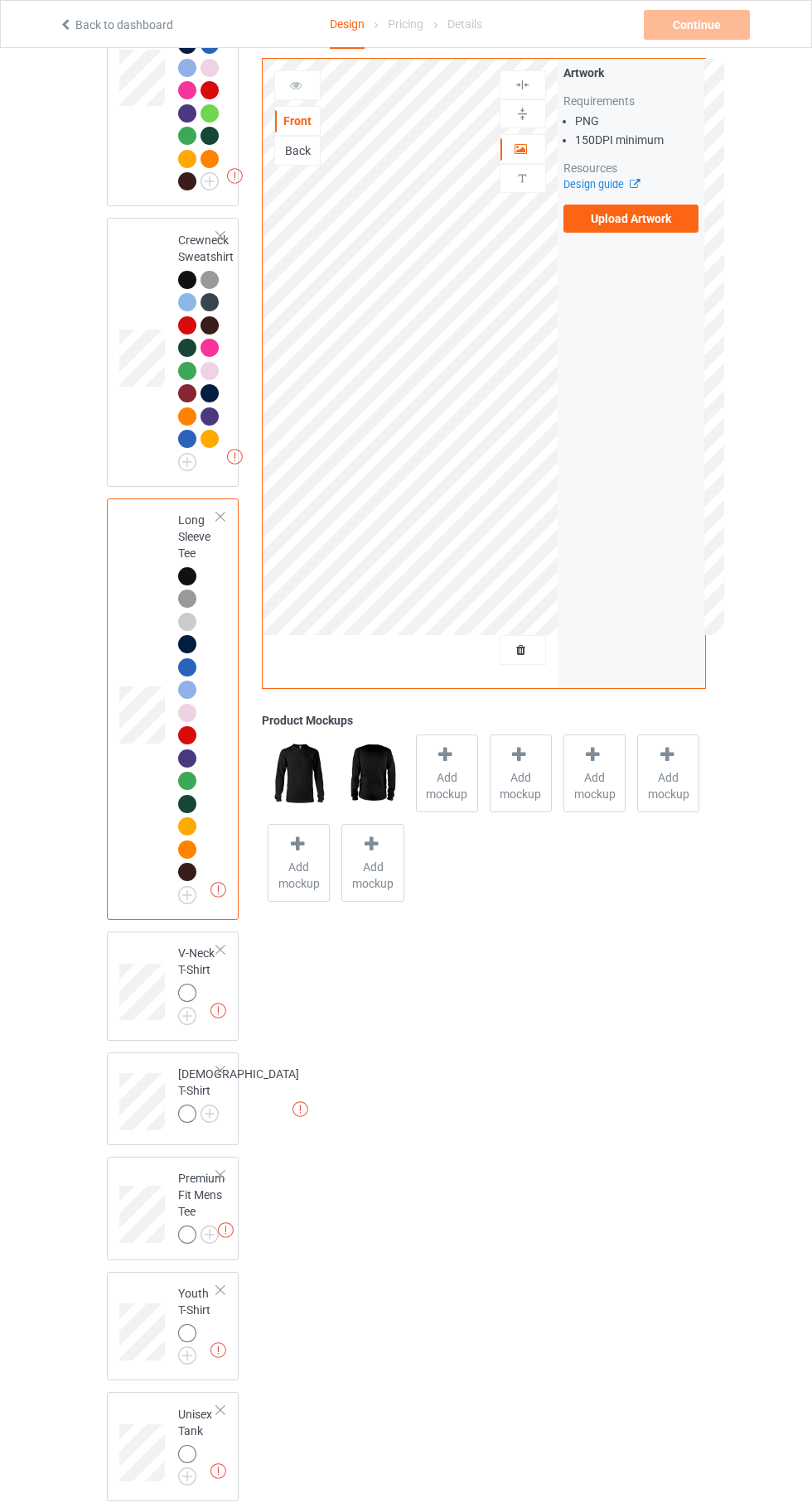
click at [195, 1056] on div "Missing artworks Ladies T-Shirt" at bounding box center [173, 1099] width 132 height 93
click at [0, 0] on img at bounding box center [0, 0] width 0 height 0
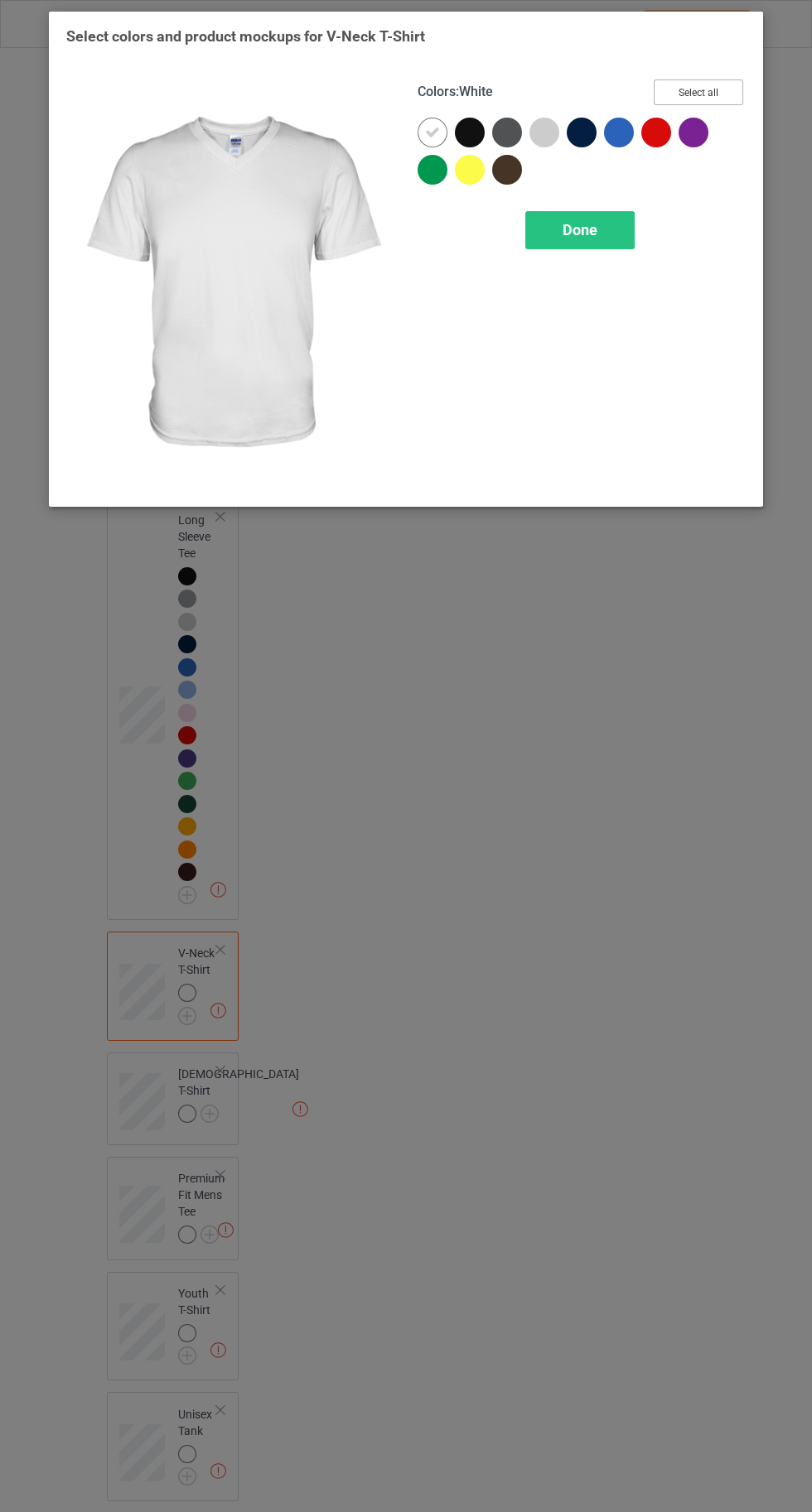
click at [701, 87] on button "Select all" at bounding box center [698, 92] width 90 height 26
click at [425, 131] on icon at bounding box center [432, 133] width 15 height 15
click at [588, 223] on span "Done" at bounding box center [580, 229] width 35 height 17
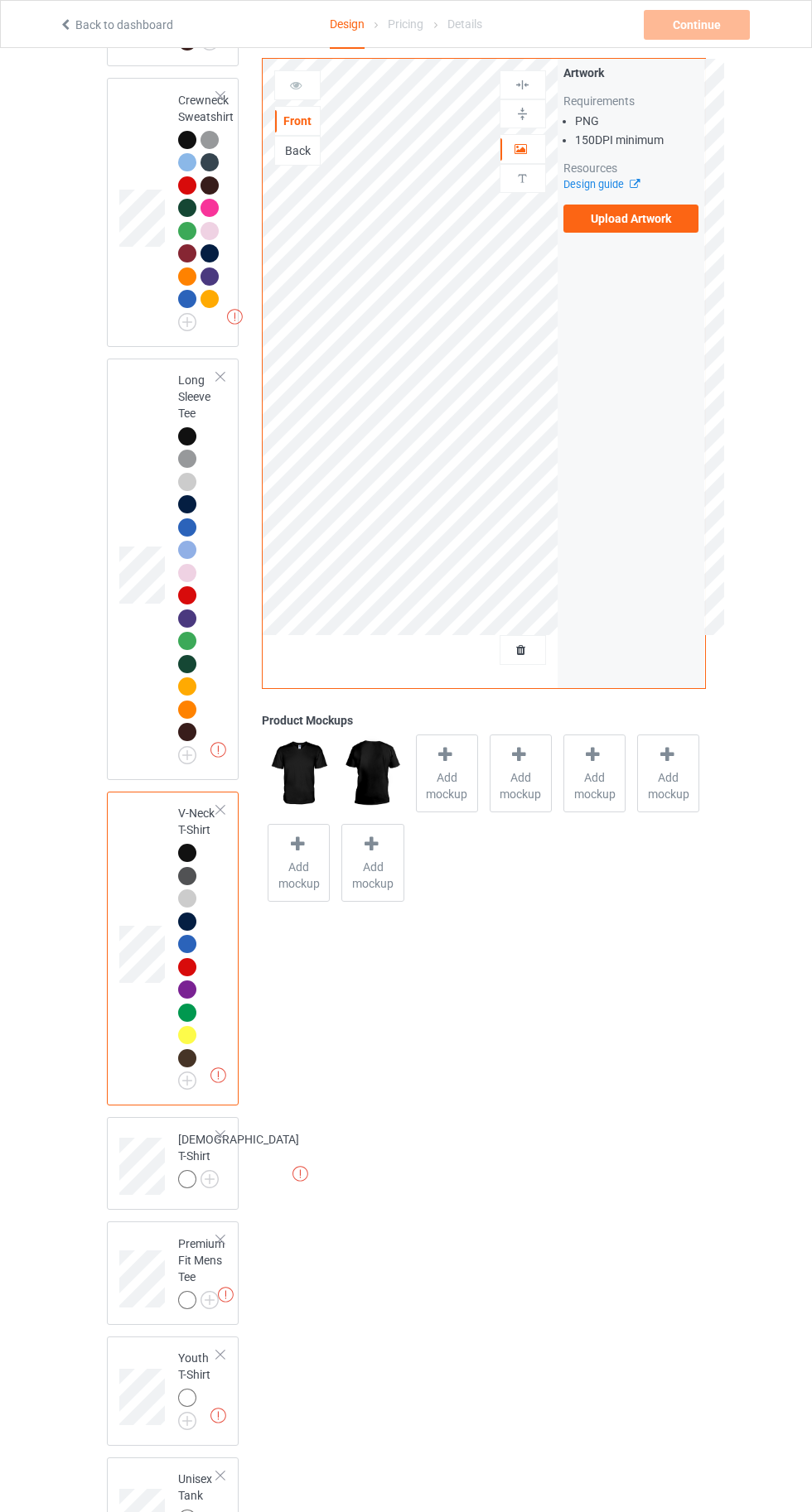
scroll to position [960, 0]
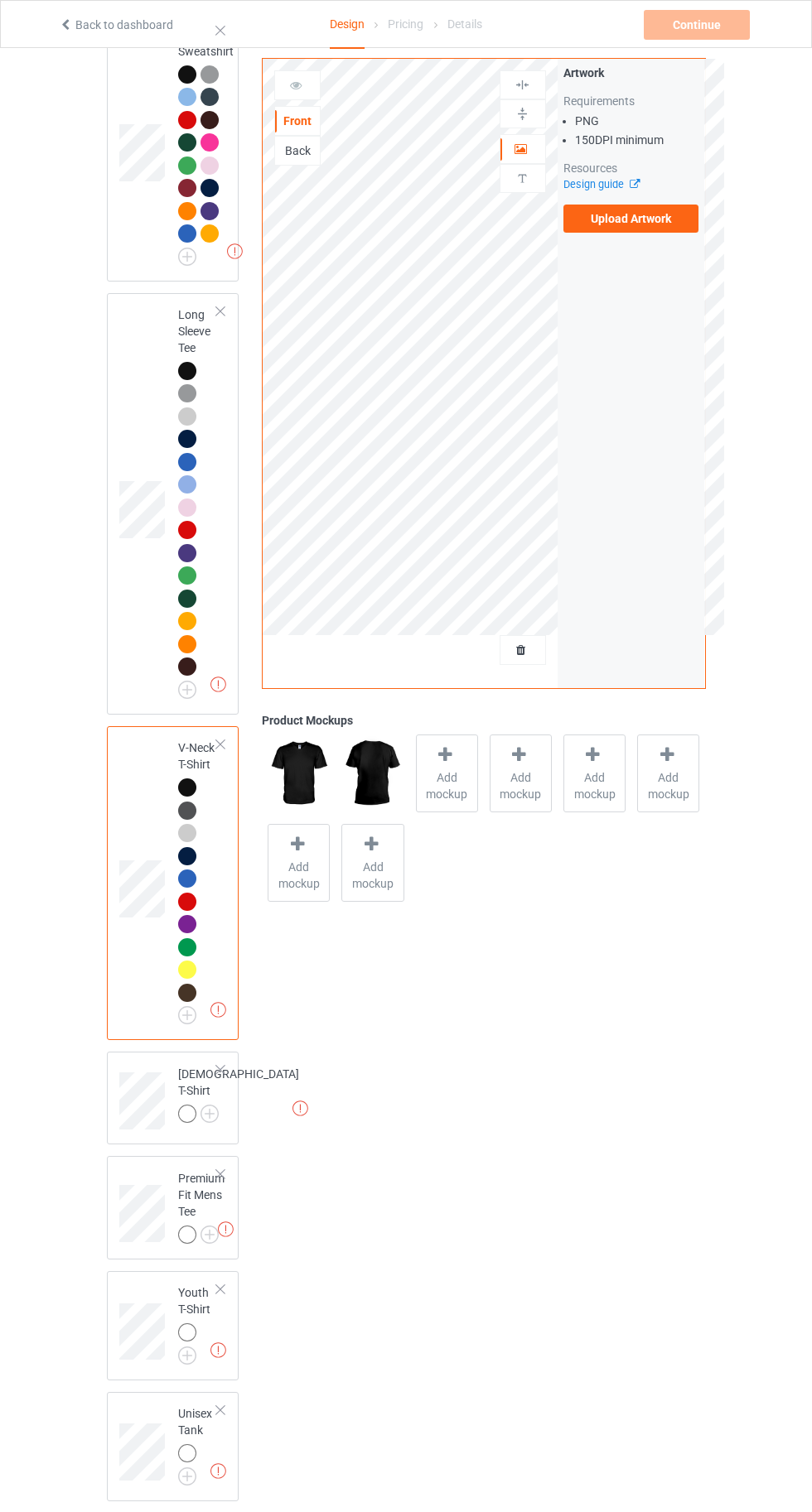
click at [0, 0] on img at bounding box center [0, 0] width 0 height 0
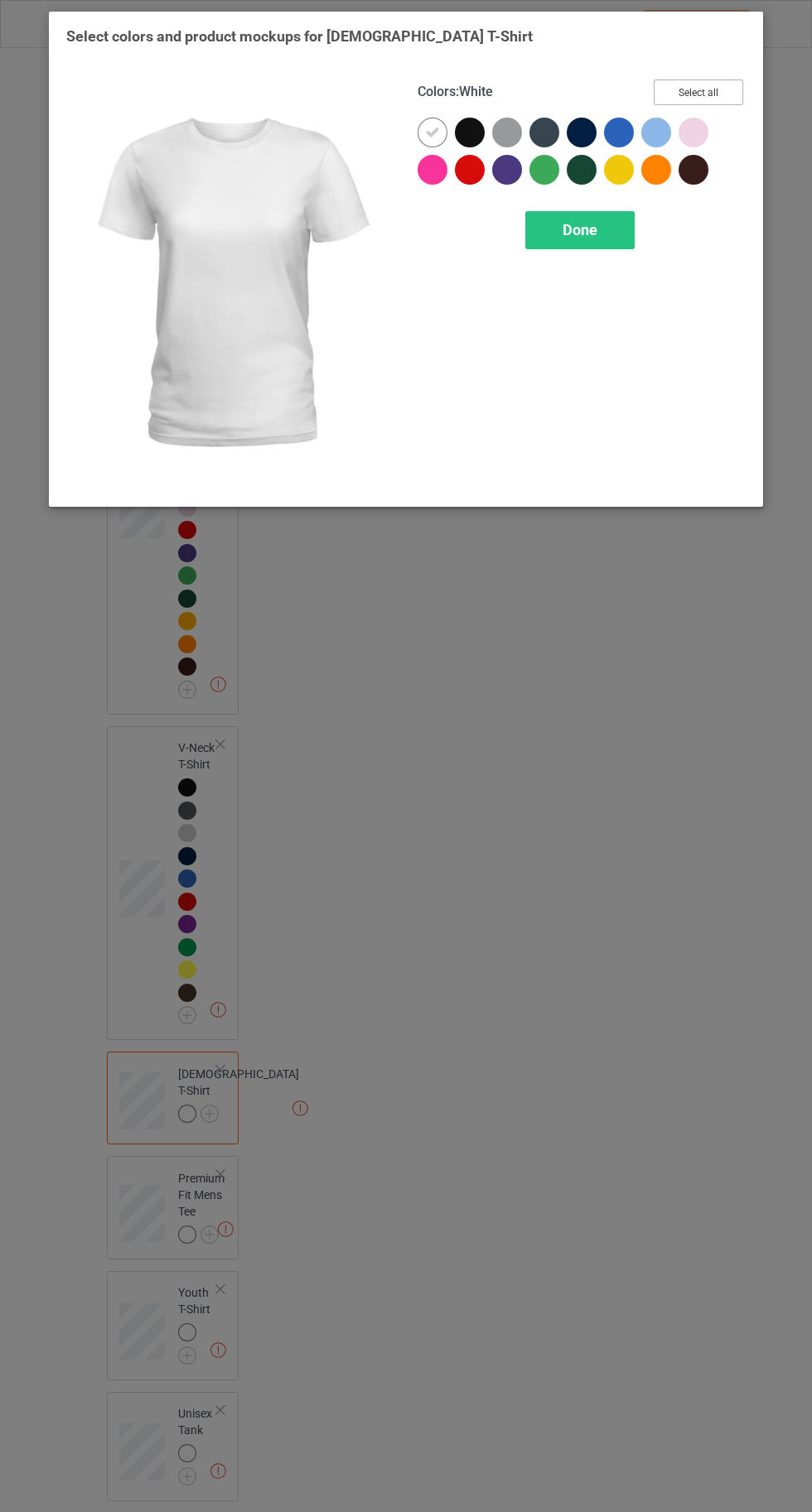
click at [700, 87] on button "Select all" at bounding box center [698, 92] width 90 height 26
click at [431, 131] on icon at bounding box center [432, 133] width 15 height 15
click at [565, 238] on div "Done" at bounding box center [580, 230] width 110 height 38
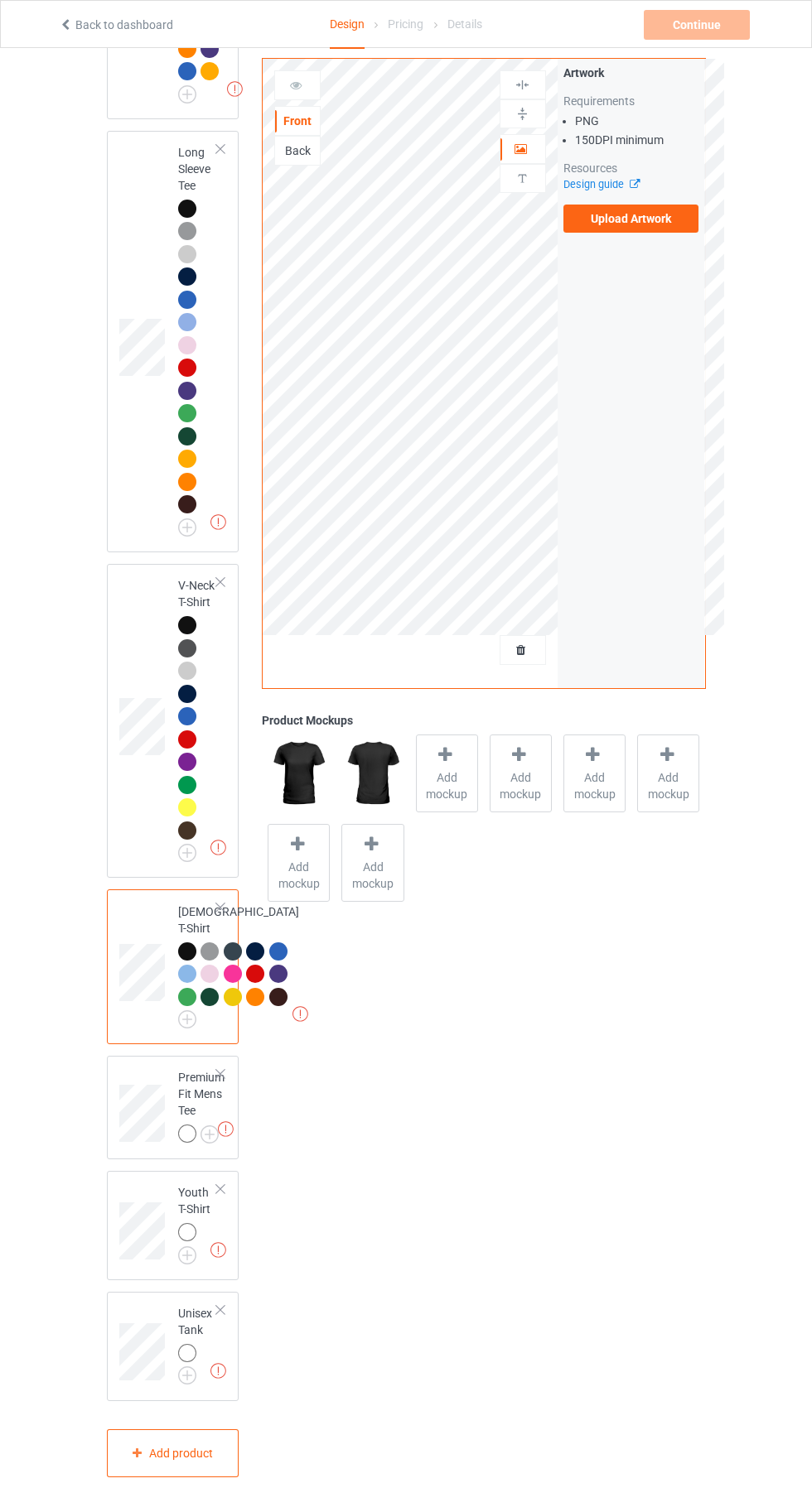
scroll to position [1279, 0]
click at [0, 0] on img at bounding box center [0, 0] width 0 height 0
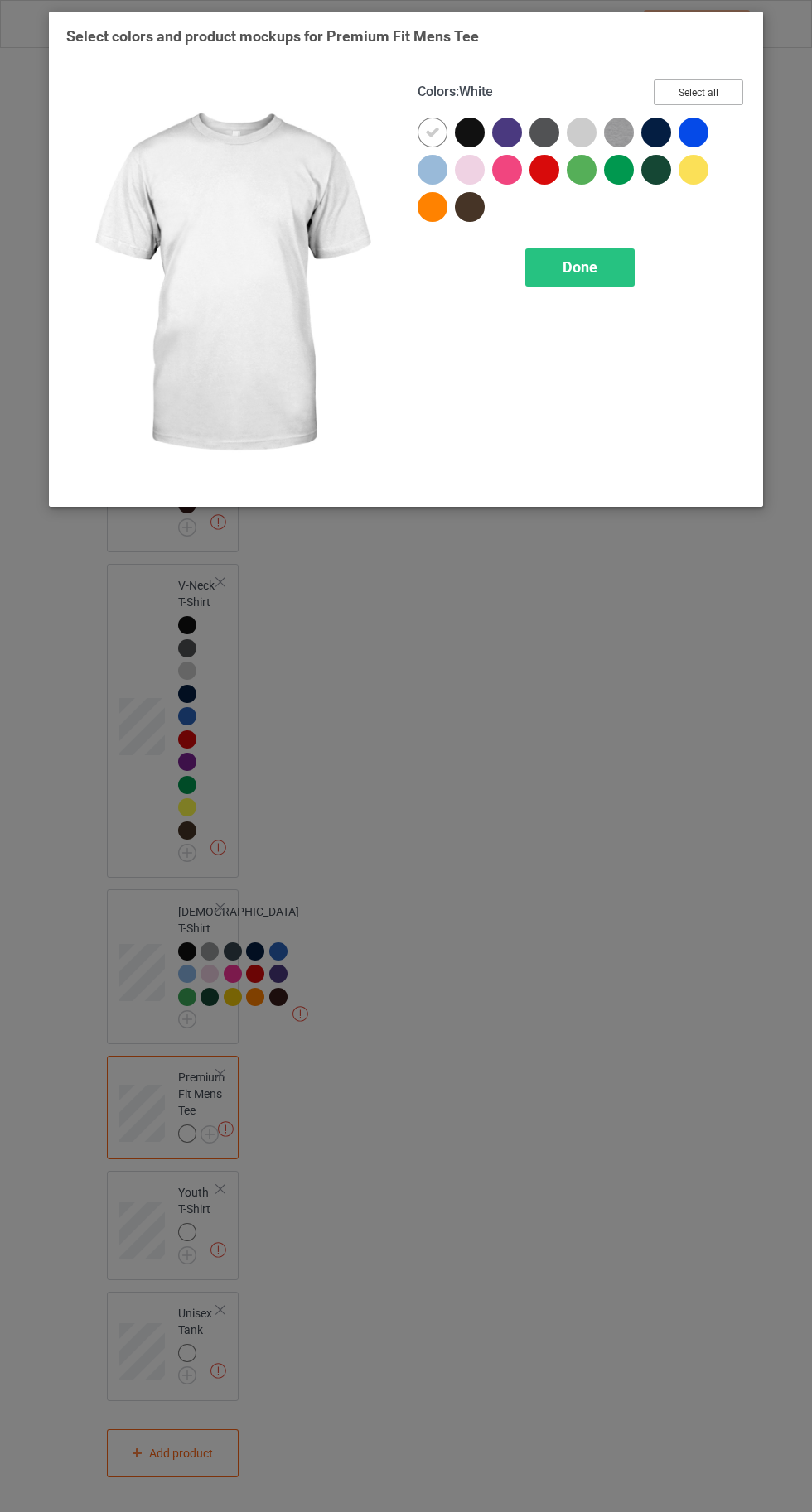
click at [680, 80] on button "Select all" at bounding box center [698, 92] width 90 height 26
click at [424, 134] on div at bounding box center [432, 133] width 30 height 30
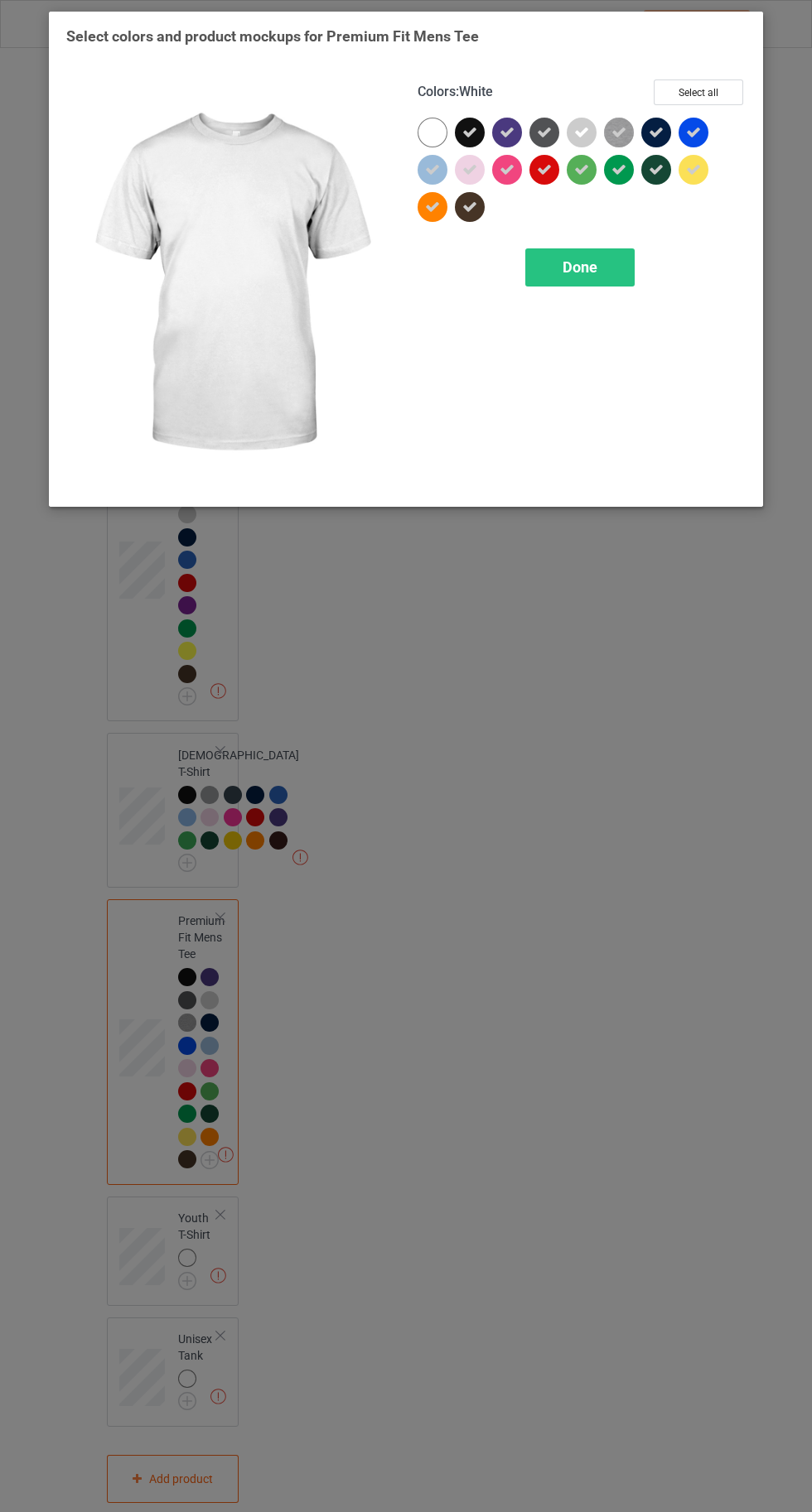
click at [563, 276] on div "Done" at bounding box center [580, 268] width 110 height 38
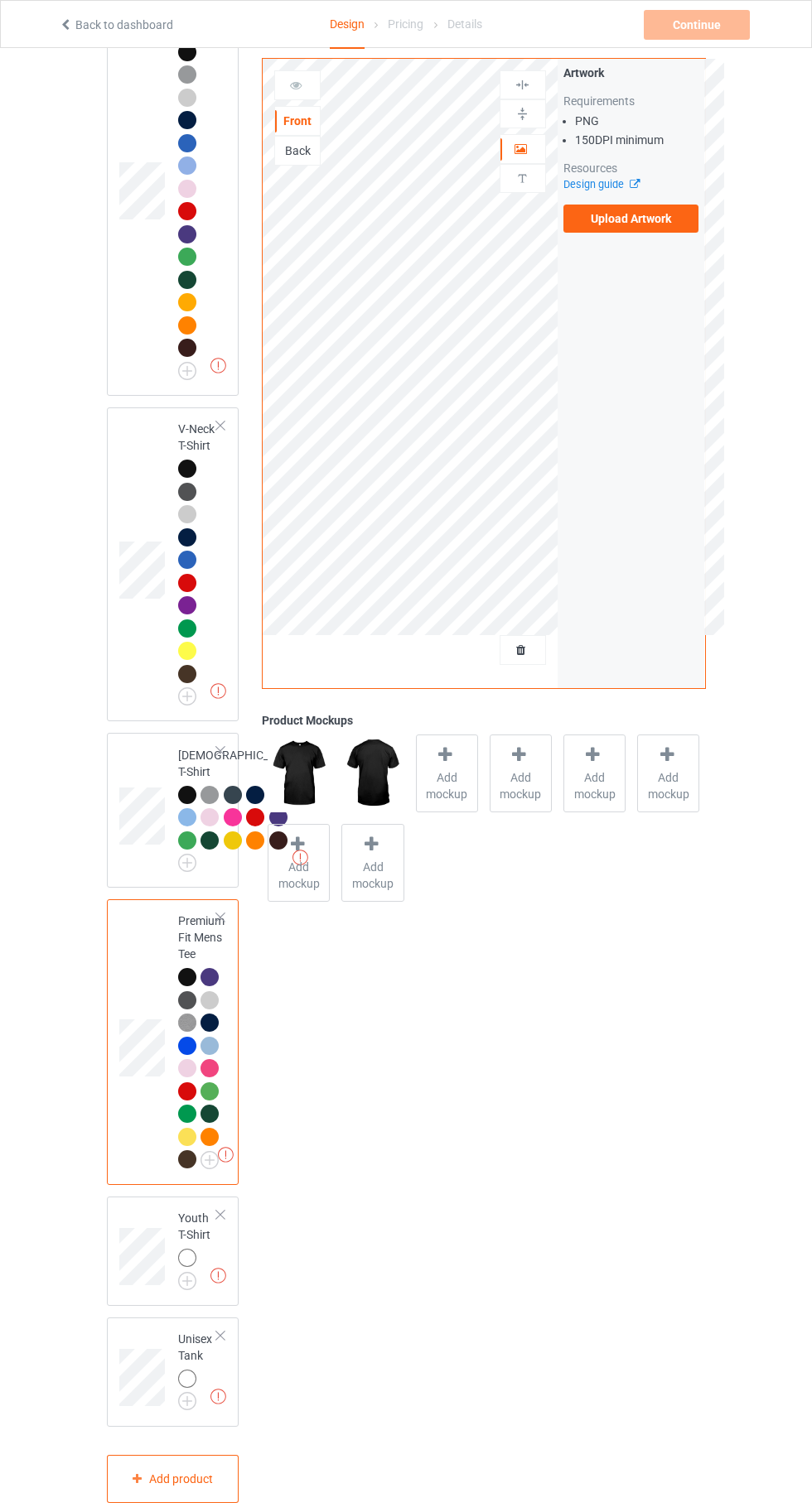
scroll to position [1461, 0]
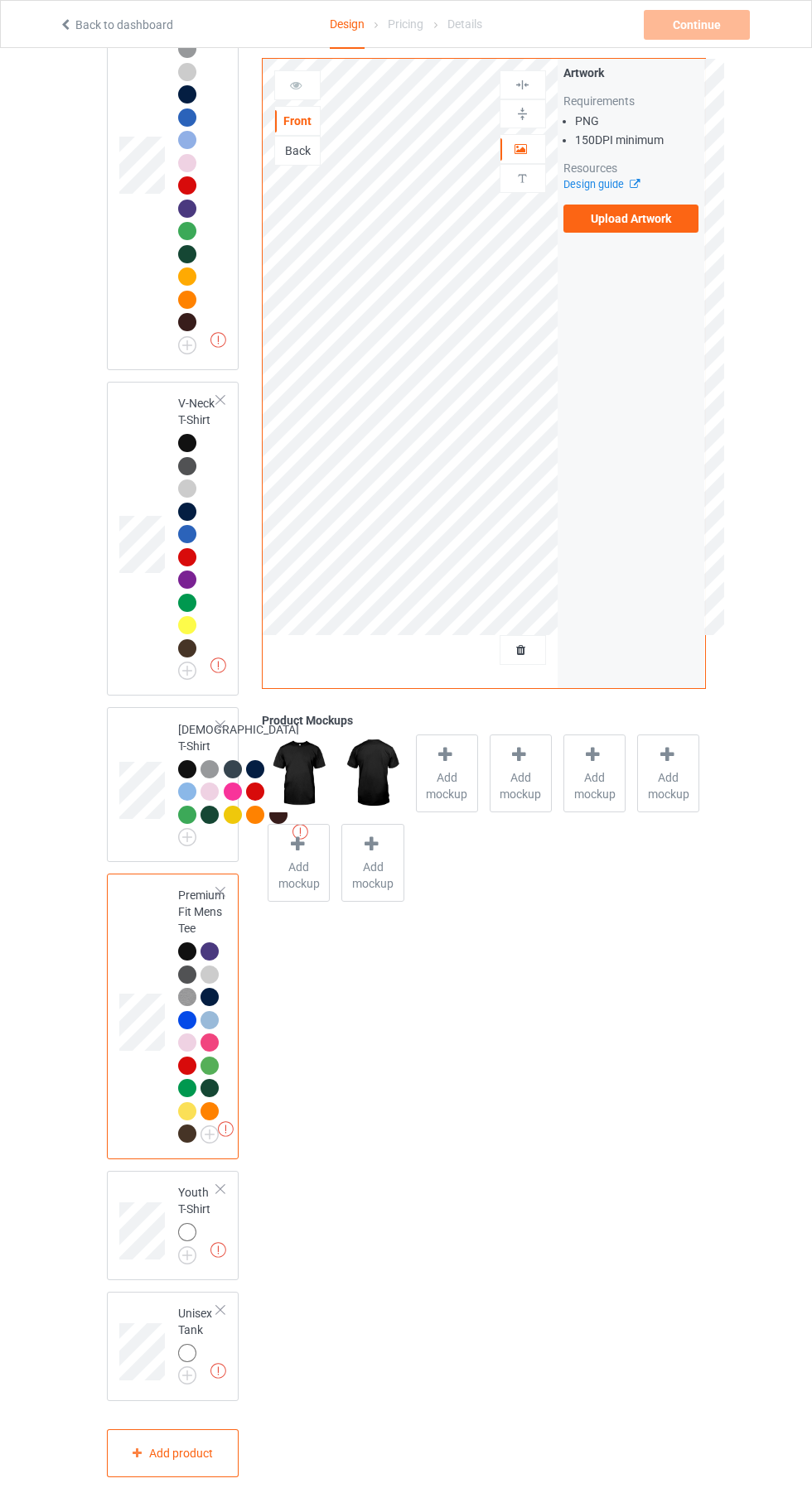
click at [0, 0] on img at bounding box center [0, 0] width 0 height 0
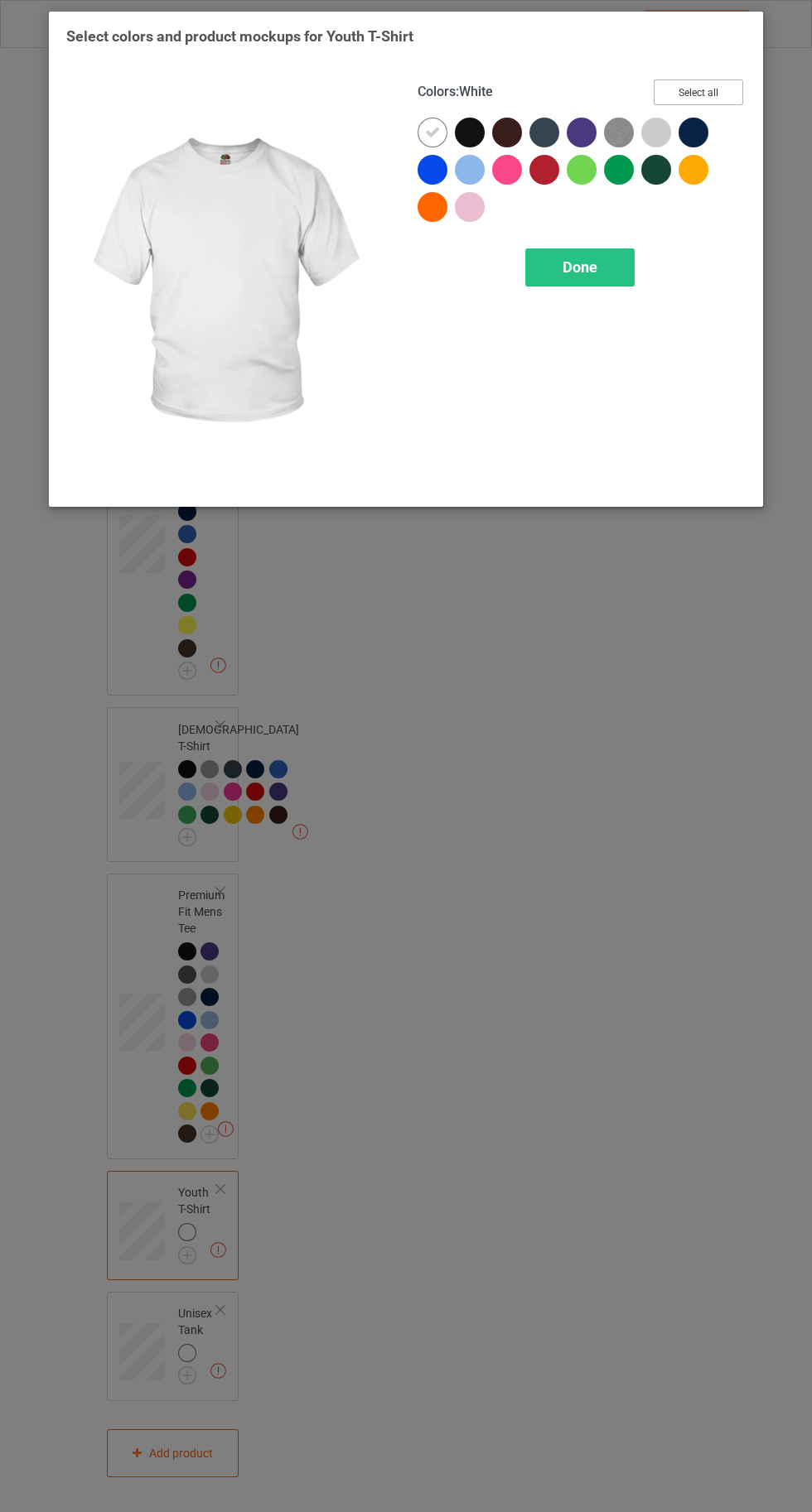
click at [697, 91] on button "Select all" at bounding box center [698, 92] width 90 height 26
click at [422, 131] on div at bounding box center [432, 133] width 30 height 30
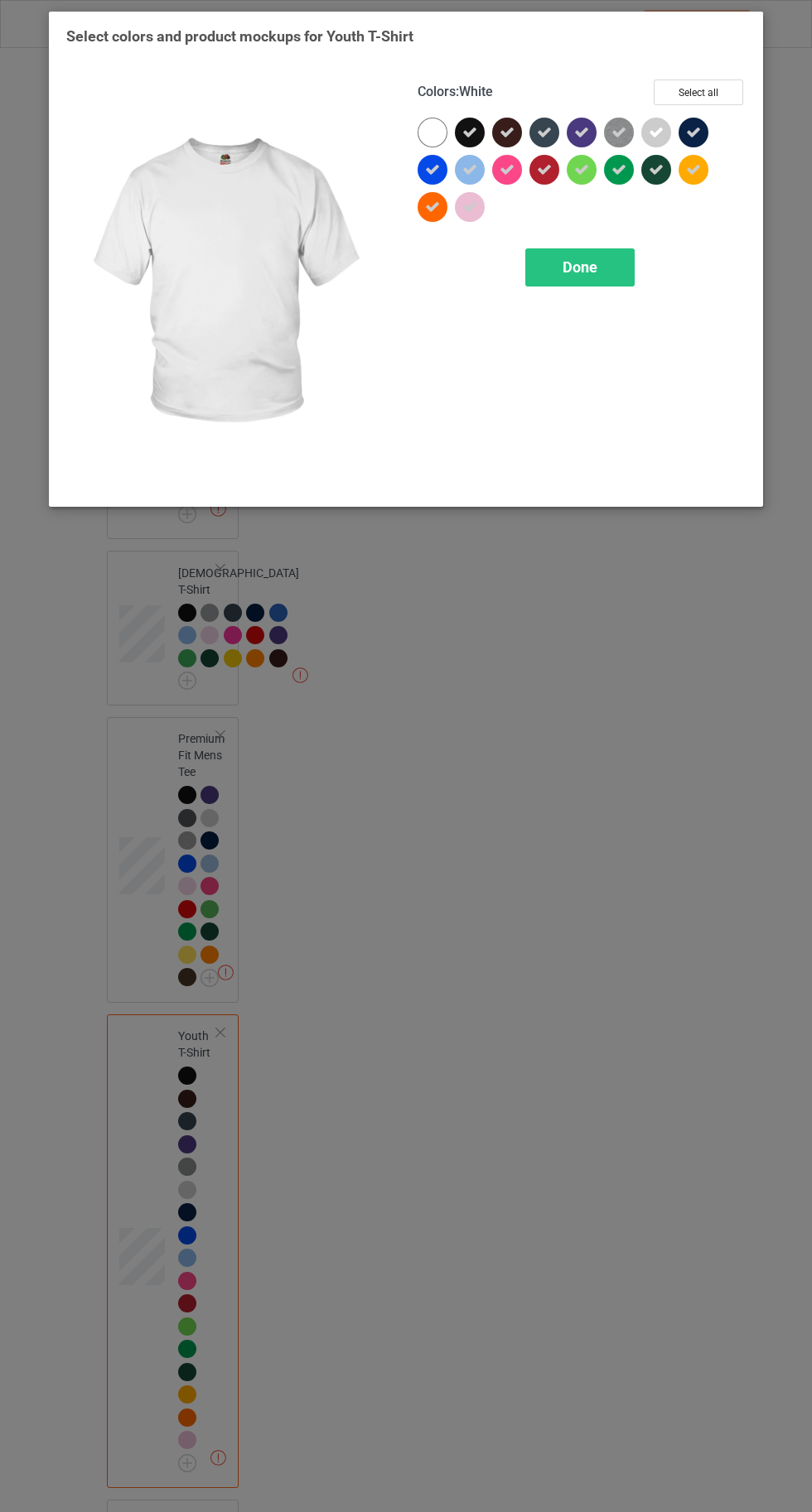
click at [565, 272] on span "Done" at bounding box center [580, 267] width 35 height 17
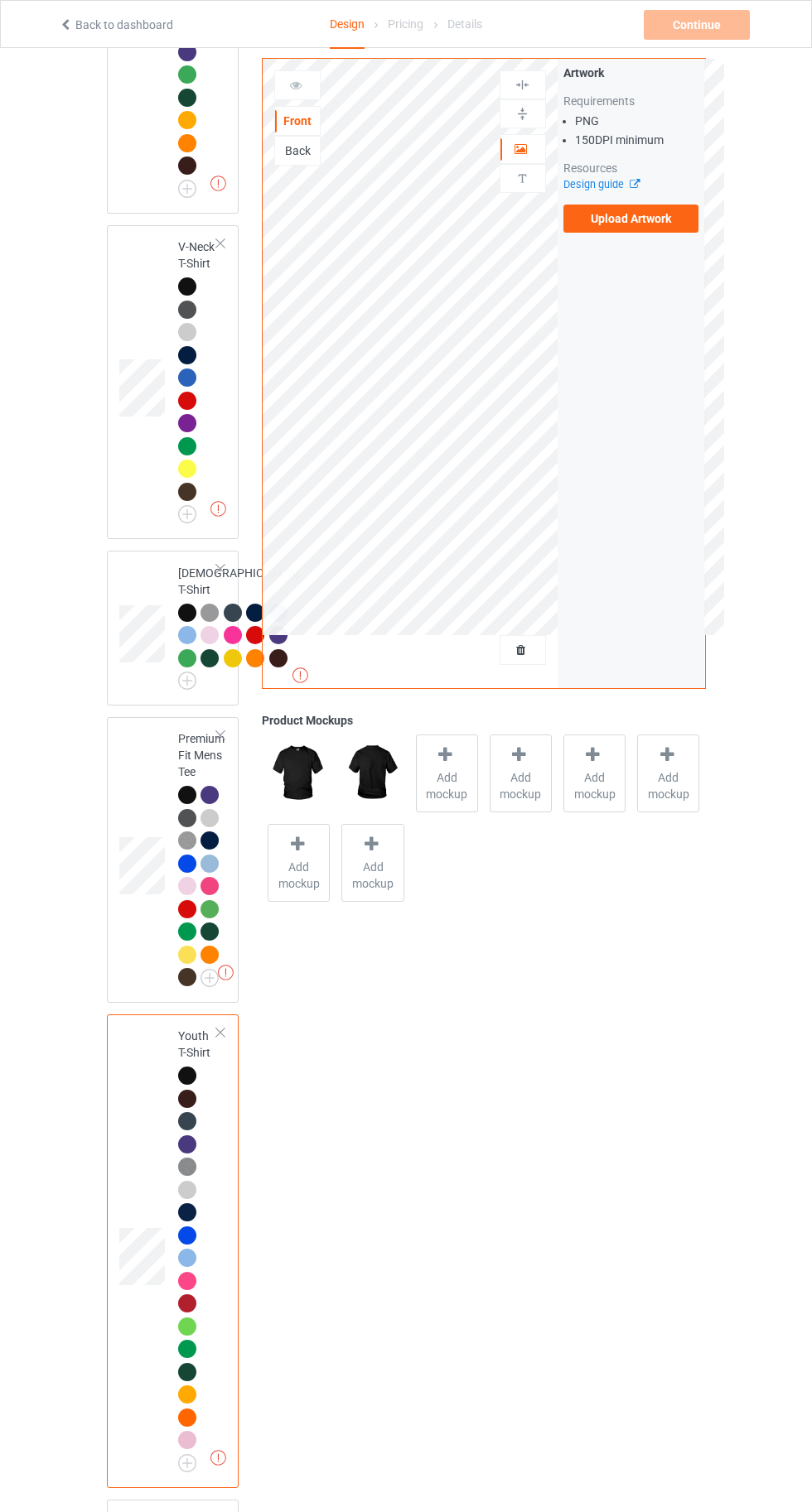
scroll to position [1826, 0]
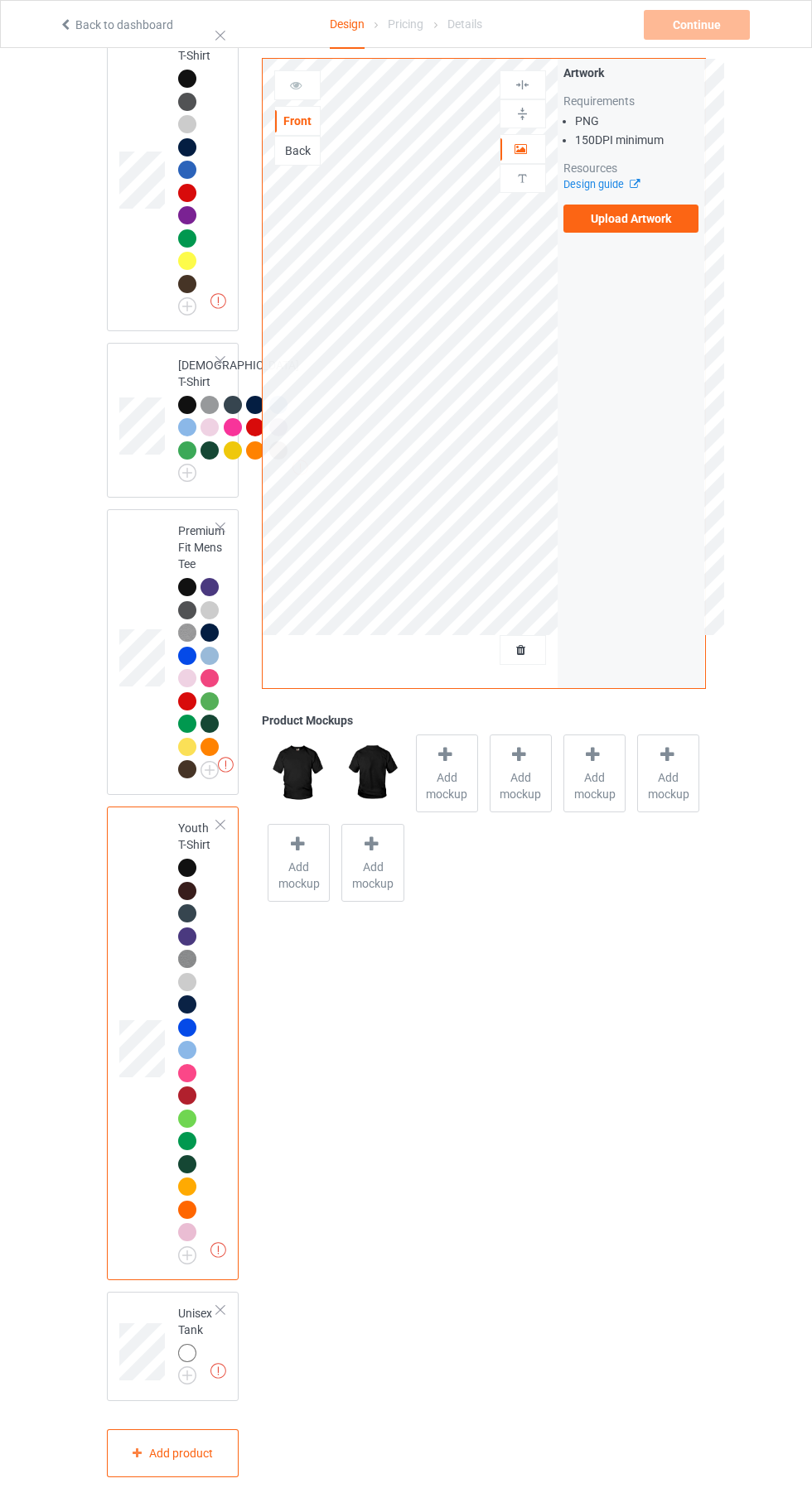
click at [0, 0] on img at bounding box center [0, 0] width 0 height 0
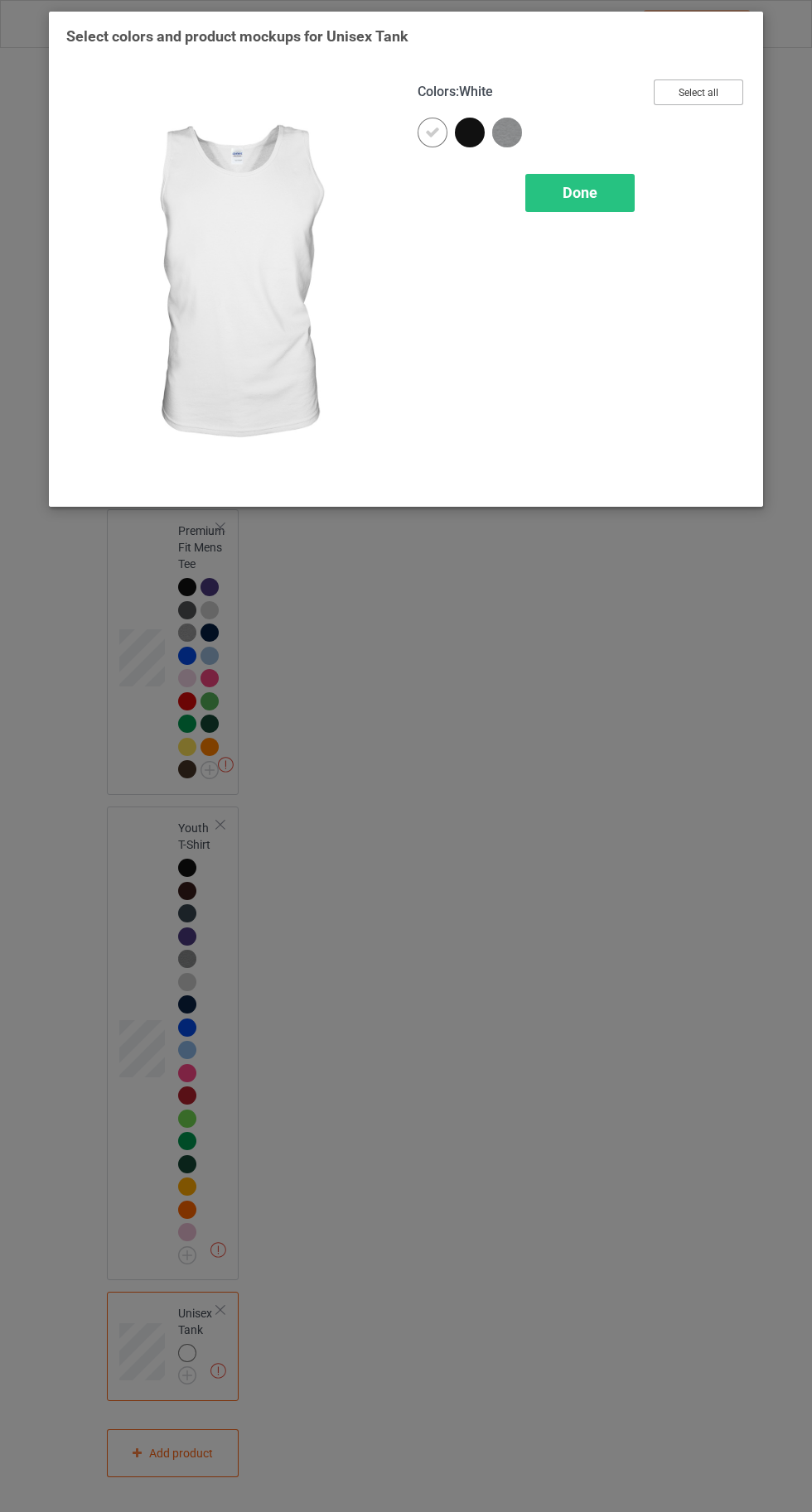
click at [696, 92] on button "Select all" at bounding box center [698, 92] width 90 height 26
click at [430, 131] on icon at bounding box center [432, 133] width 15 height 15
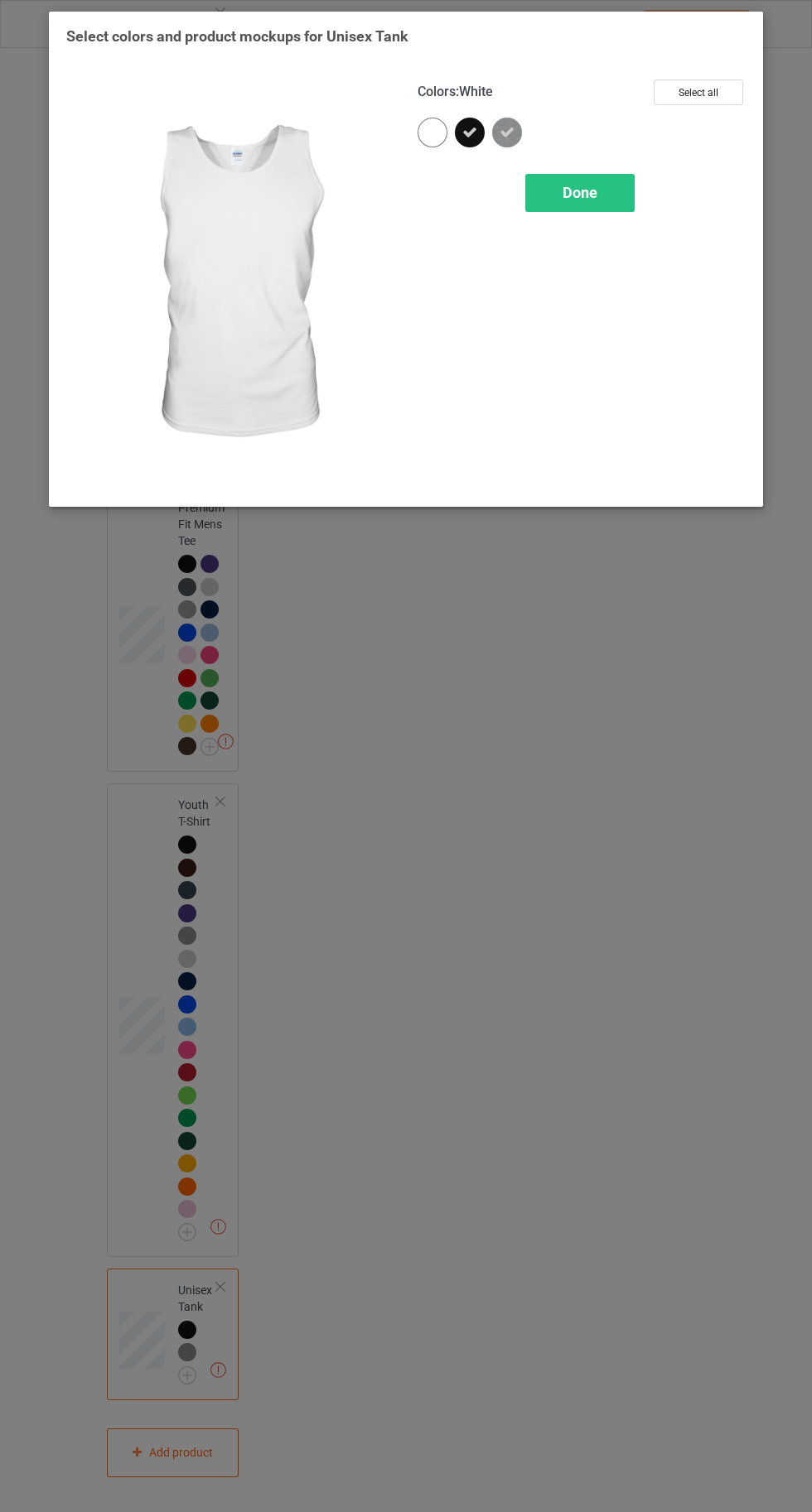
click at [575, 210] on div "Done" at bounding box center [580, 193] width 110 height 38
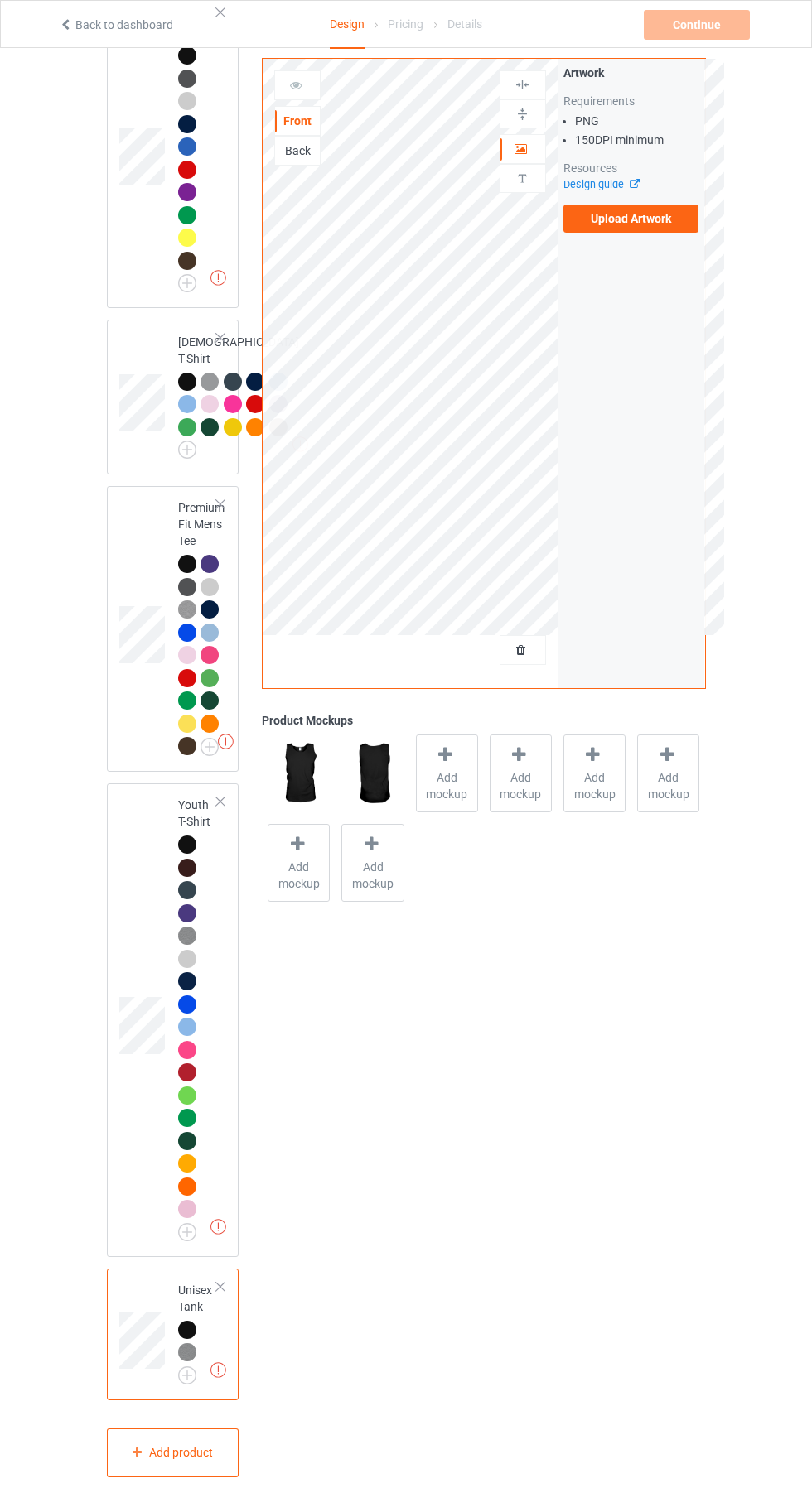
scroll to position [1926, 0]
click at [152, 326] on td at bounding box center [145, 397] width 50 height 141
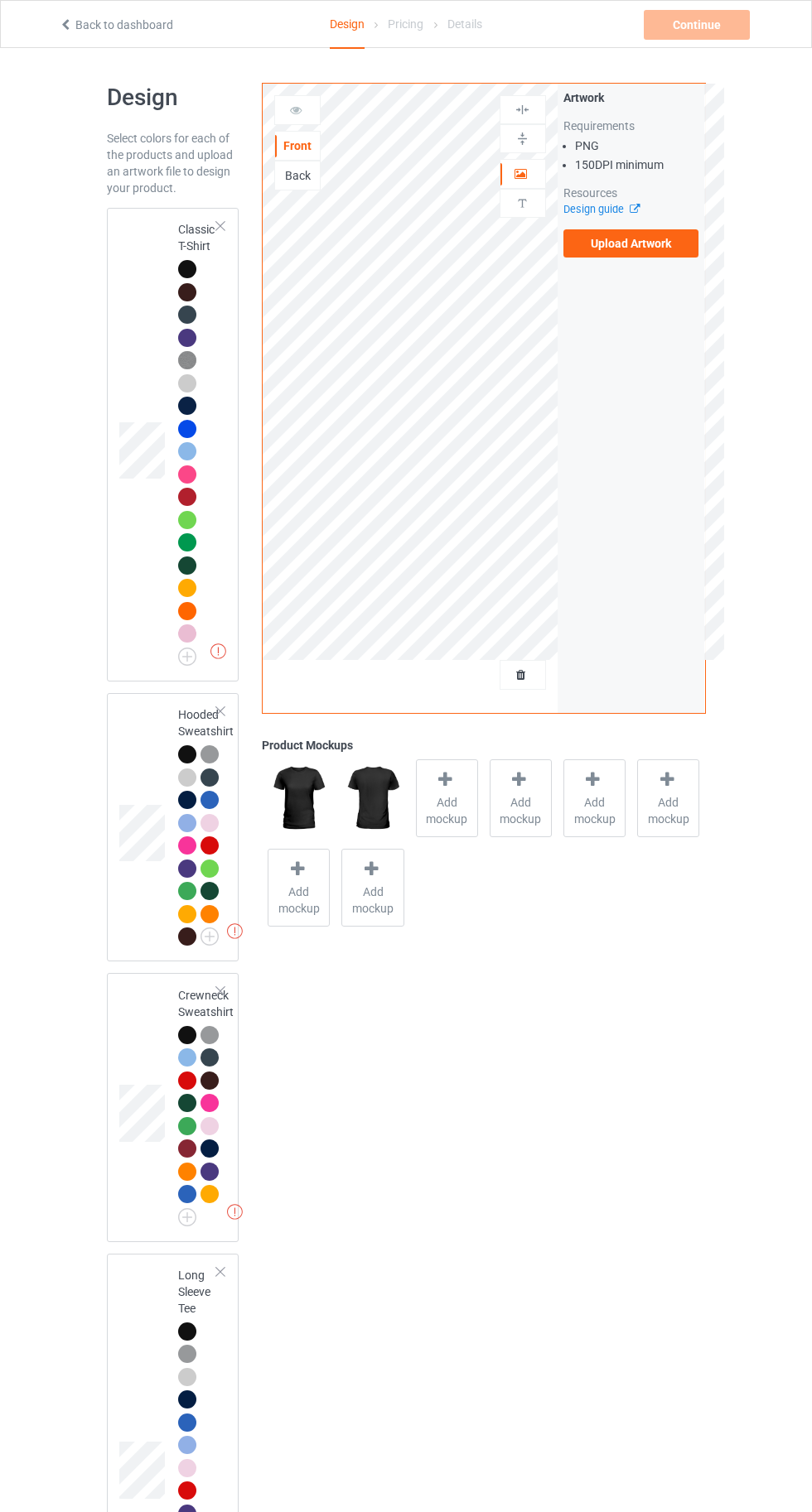
click at [155, 269] on td at bounding box center [145, 444] width 50 height 460
click at [186, 1102] on div at bounding box center [187, 1103] width 18 height 18
click at [185, 268] on div at bounding box center [187, 269] width 18 height 18
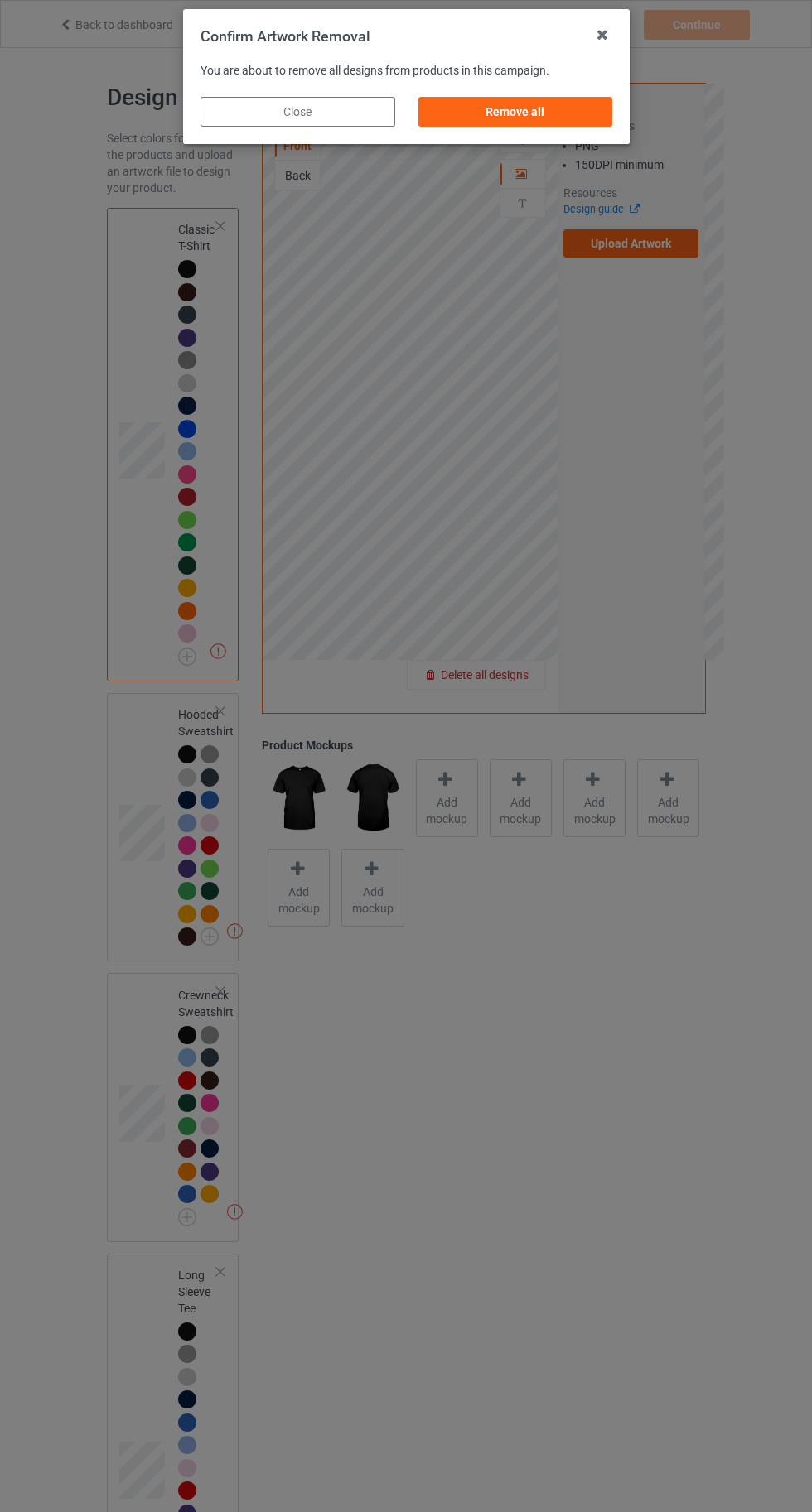
click at [488, 105] on div "Remove all" at bounding box center [514, 112] width 194 height 30
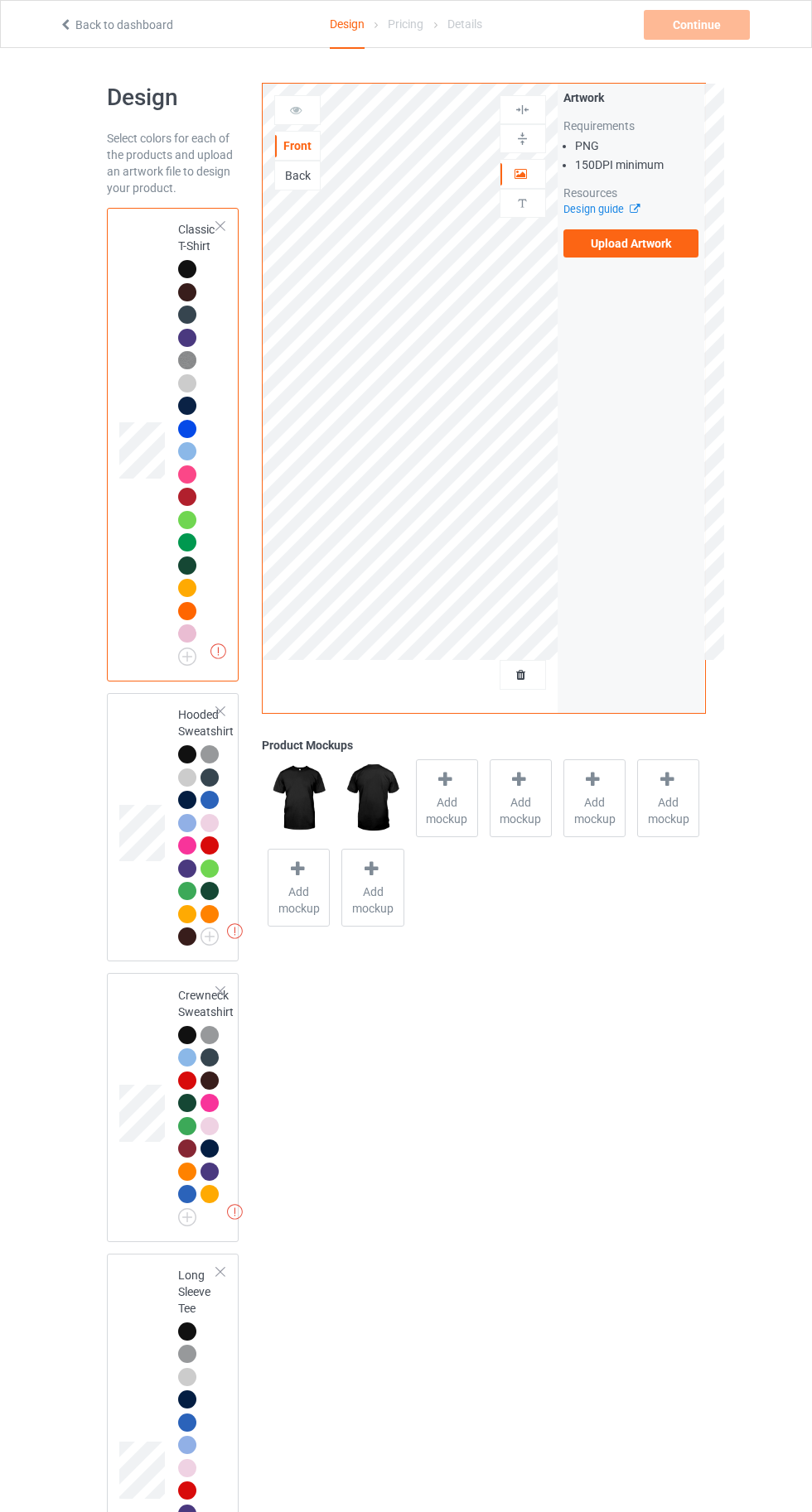
click at [180, 264] on div at bounding box center [187, 269] width 18 height 18
click at [464, 790] on div "Add mockup" at bounding box center [446, 798] width 62 height 78
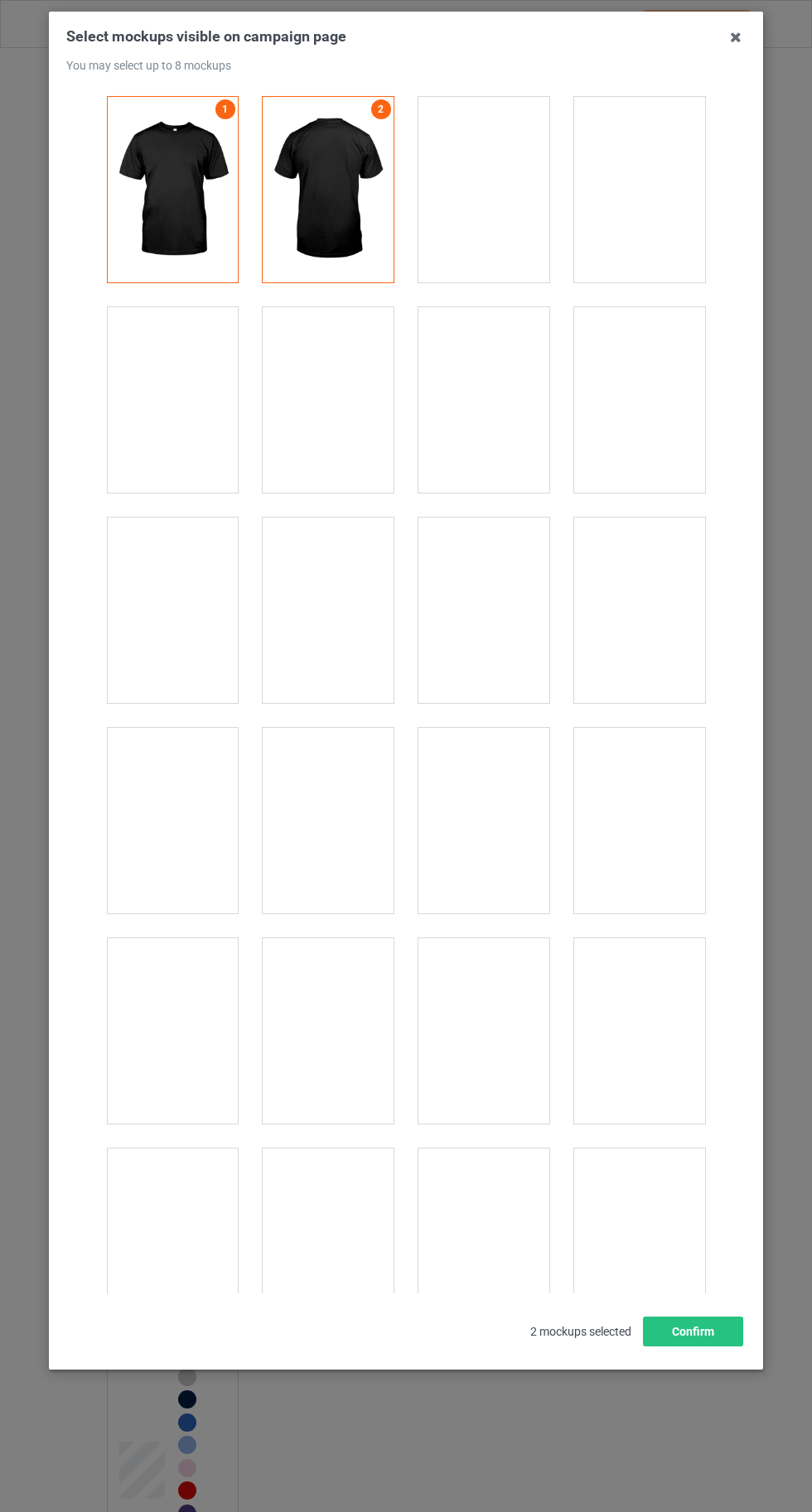
scroll to position [22835, 0]
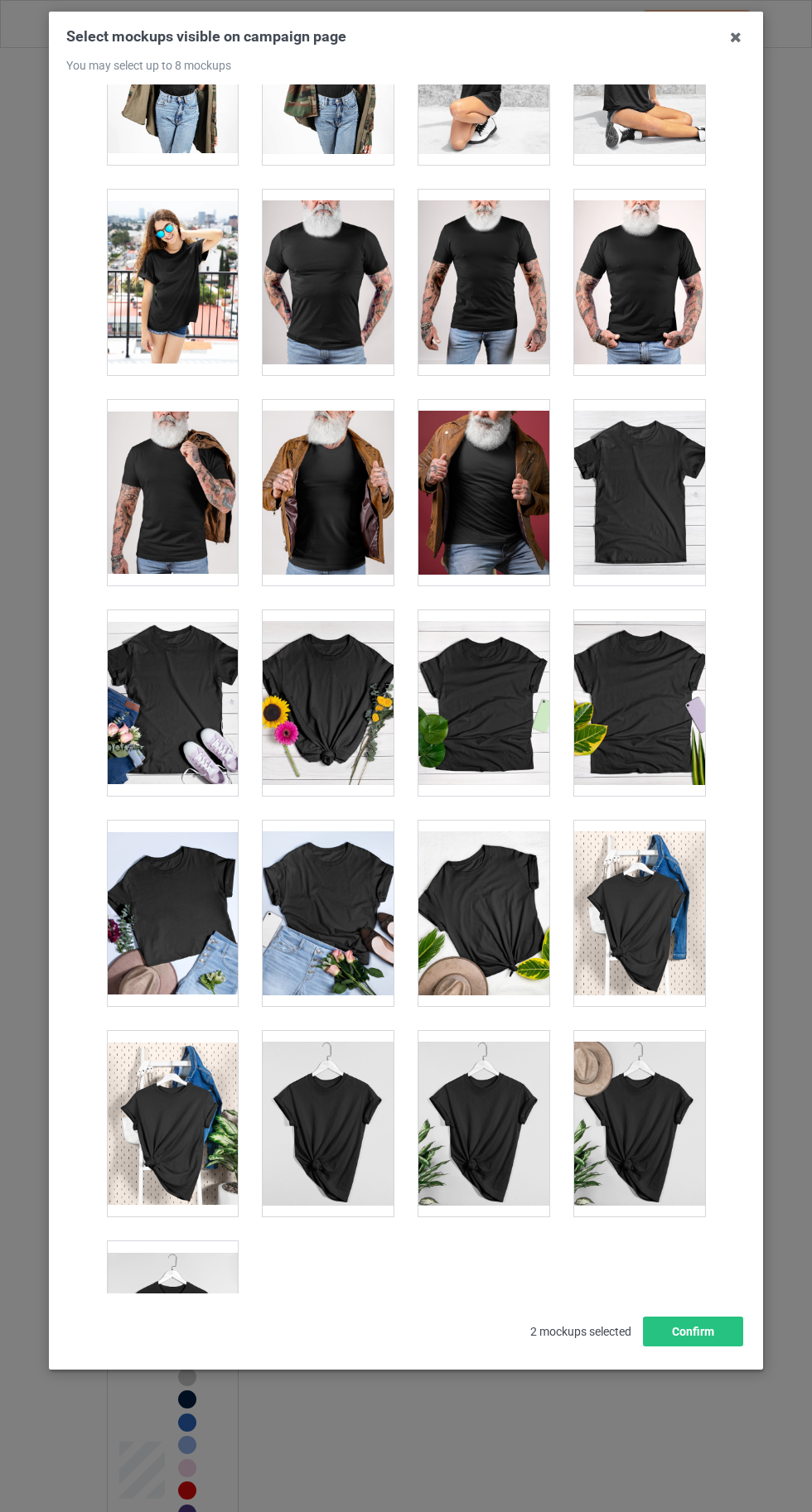
click at [197, 1301] on div at bounding box center [172, 1333] width 130 height 185
click at [709, 1347] on button "Confirm" at bounding box center [693, 1332] width 101 height 30
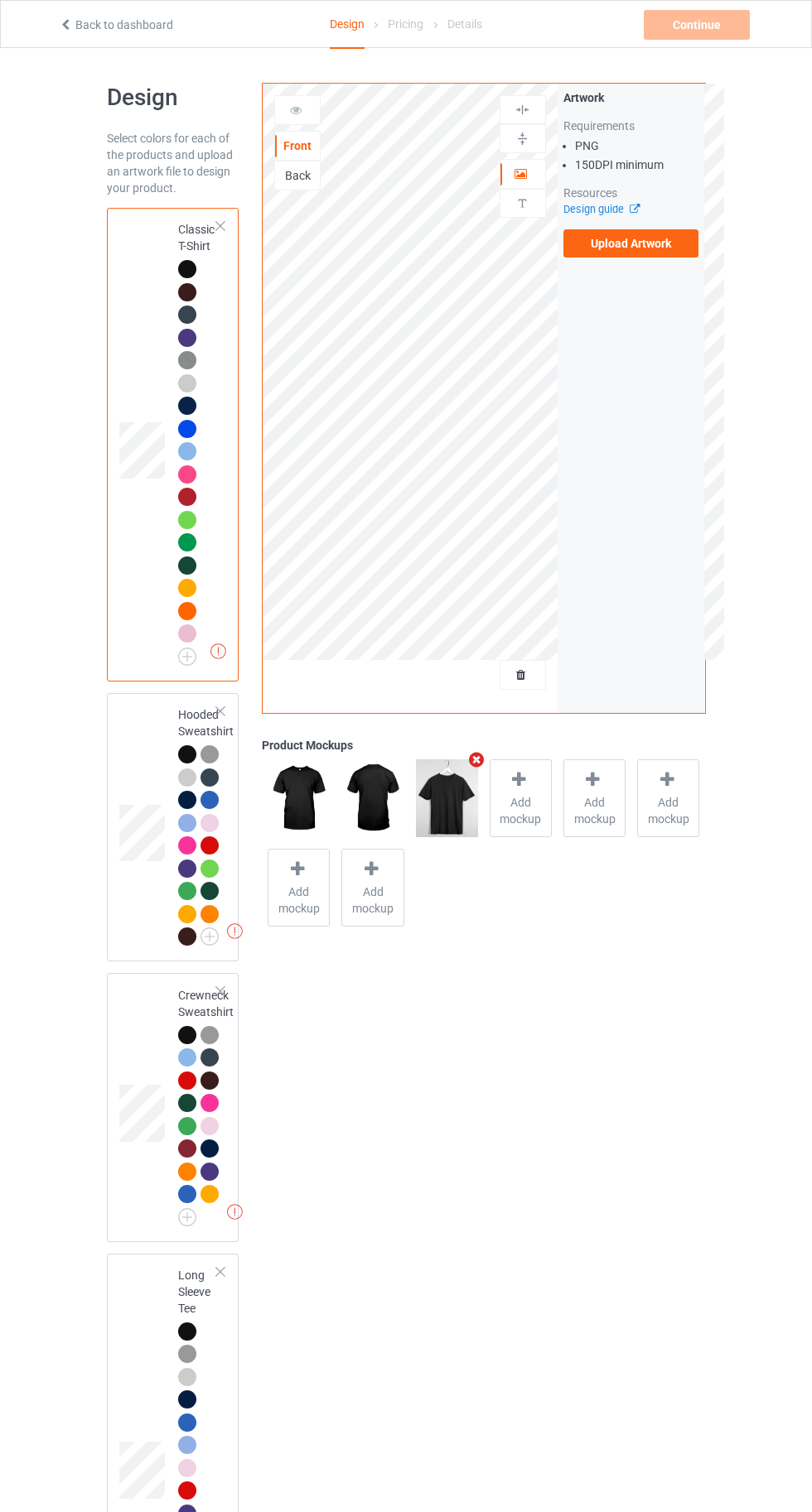
click at [632, 244] on label "Upload Artwork" at bounding box center [631, 243] width 135 height 28
click at [0, 0] on input "Upload Artwork" at bounding box center [0, 0] width 0 height 0
click at [185, 263] on div at bounding box center [187, 269] width 18 height 18
click at [636, 243] on label "Upload Artwork" at bounding box center [631, 243] width 135 height 28
click at [0, 0] on input "Upload Artwork" at bounding box center [0, 0] width 0 height 0
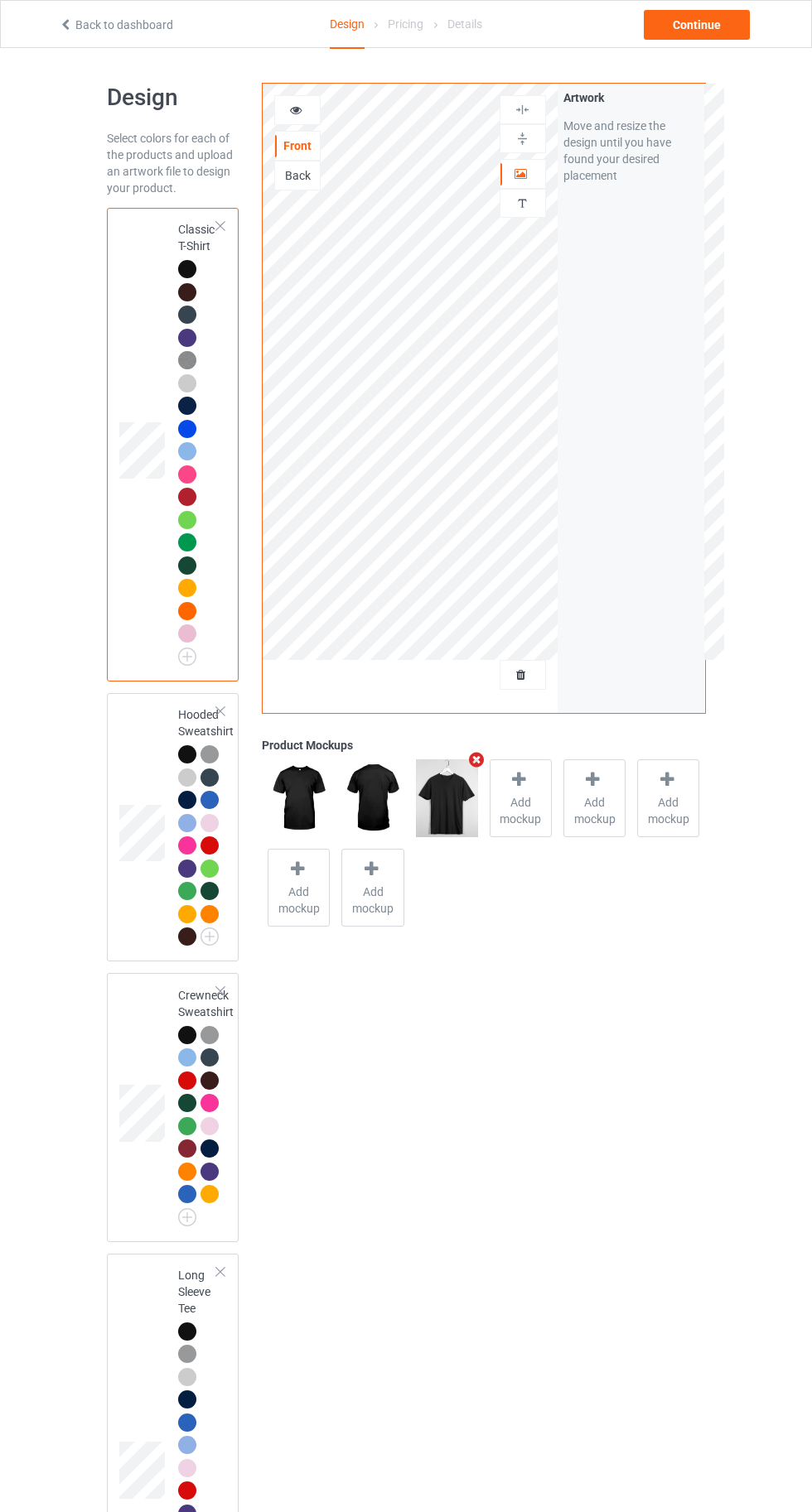
click at [296, 107] on icon at bounding box center [296, 108] width 14 height 12
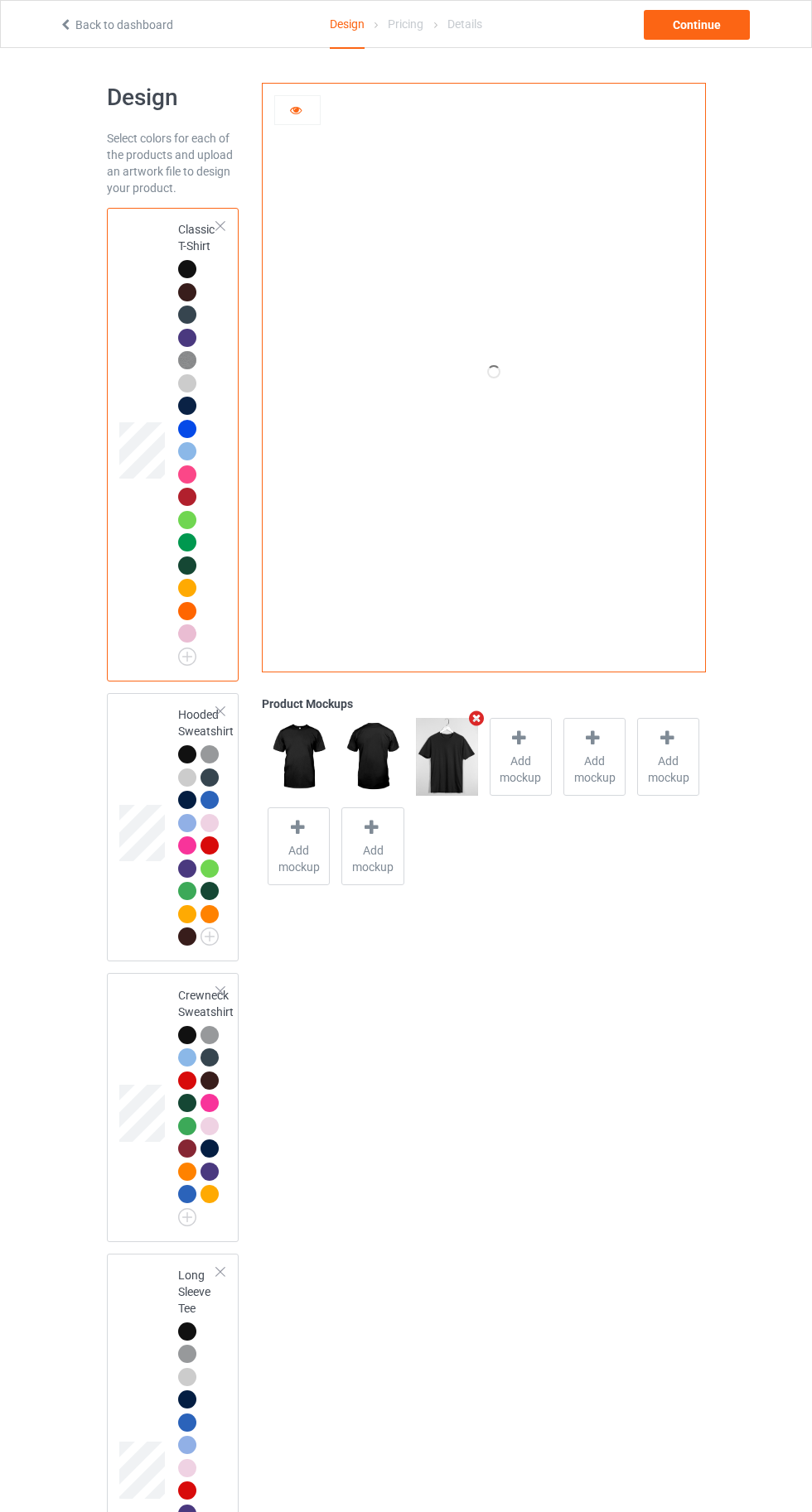
click at [716, 33] on div "Continue" at bounding box center [697, 25] width 106 height 30
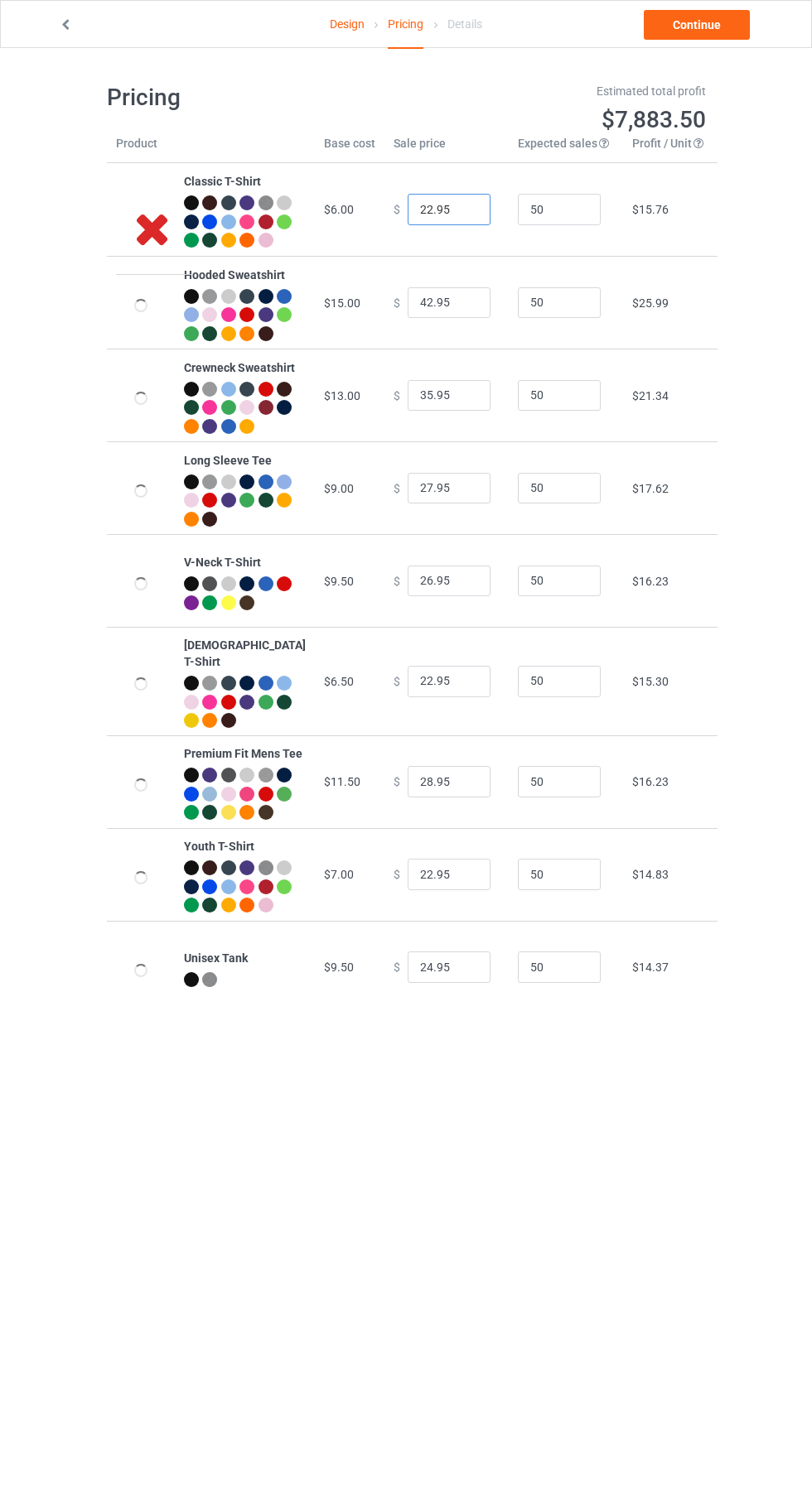
click at [410, 224] on input "22.95" at bounding box center [449, 209] width 83 height 32
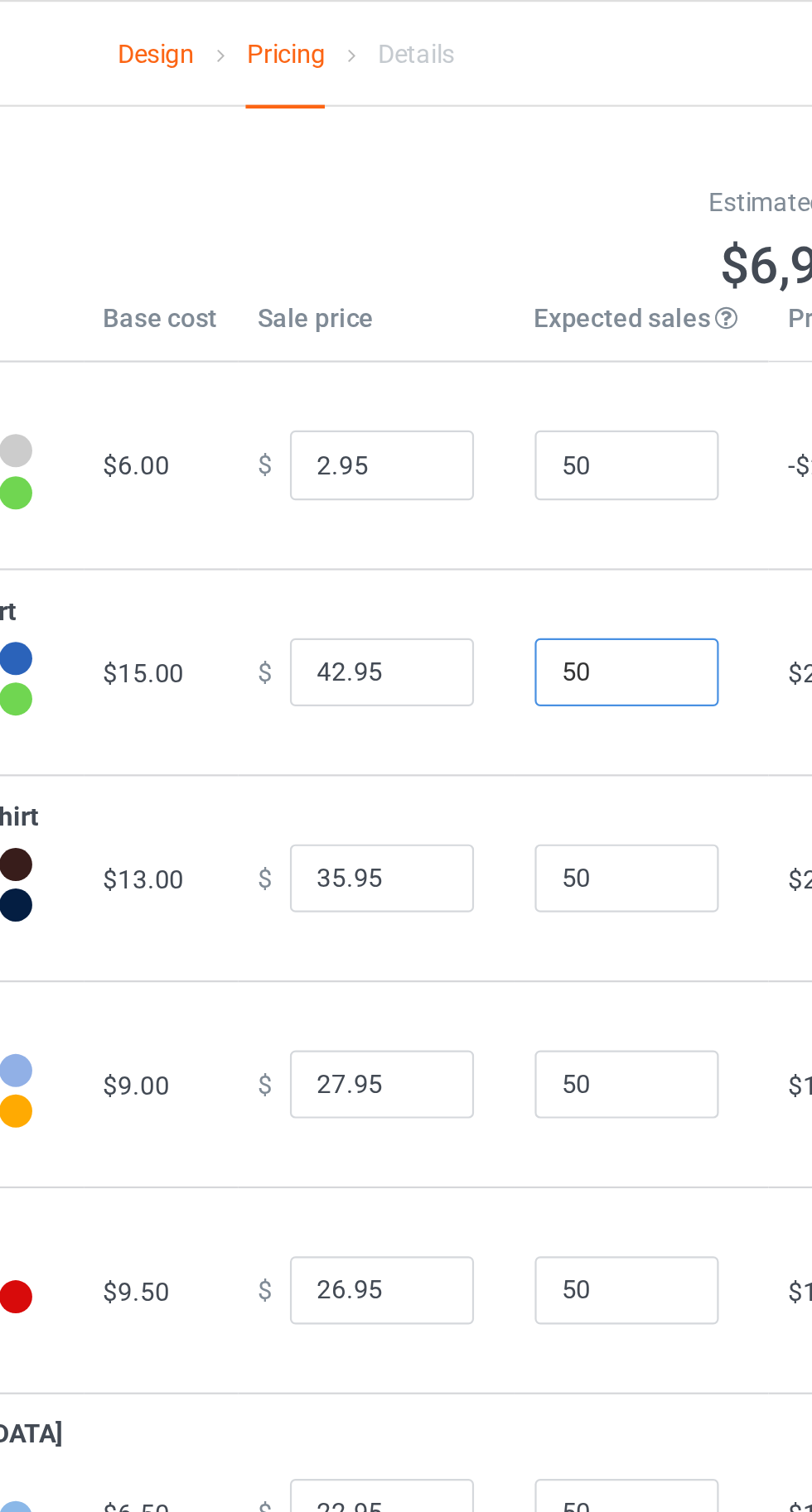
click at [571, 319] on input "50" at bounding box center [559, 303] width 83 height 32
click at [407, 216] on input "2.95" at bounding box center [449, 209] width 83 height 32
type input "20.95"
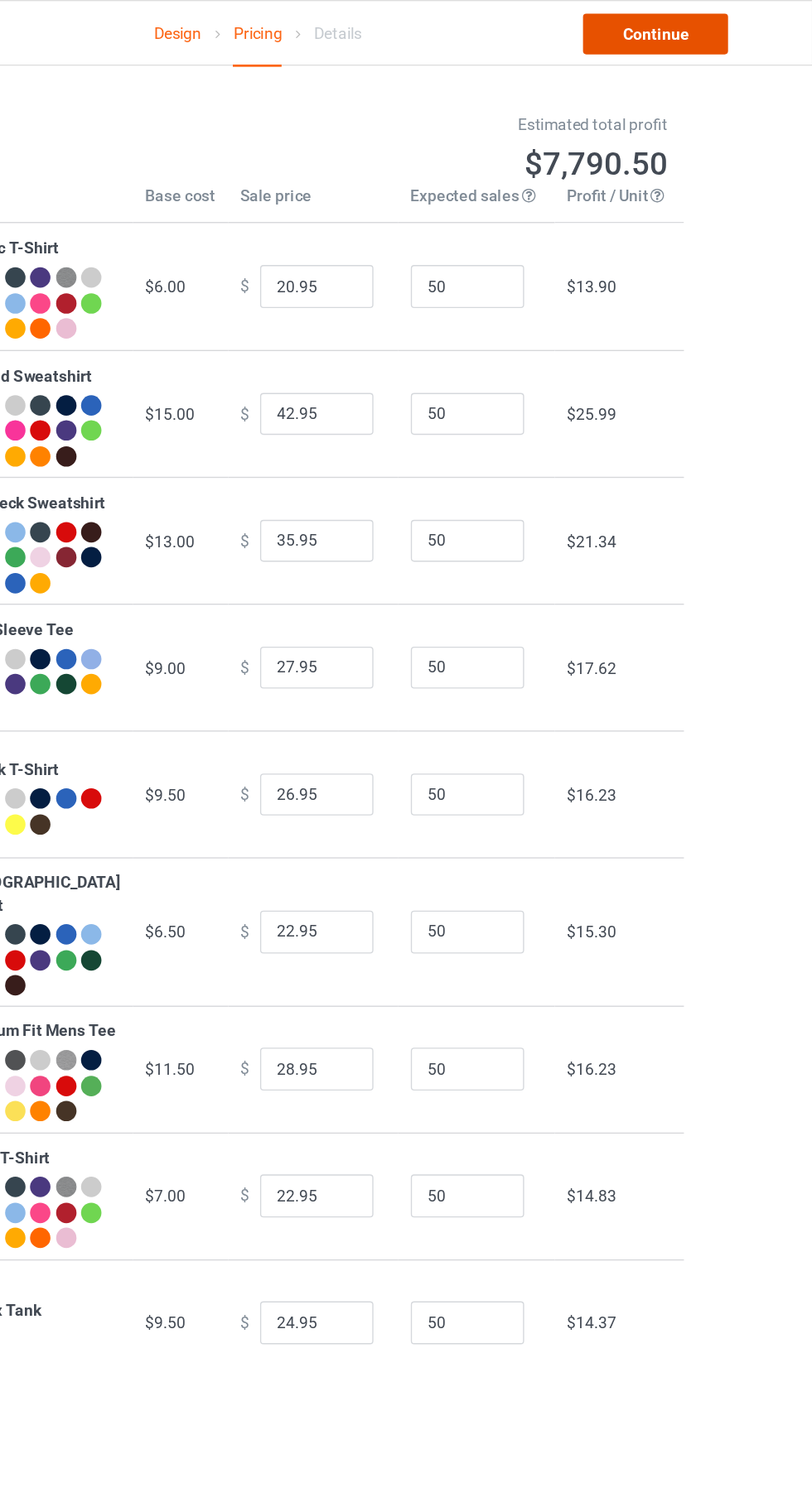
click at [693, 24] on link "Continue" at bounding box center [697, 25] width 106 height 30
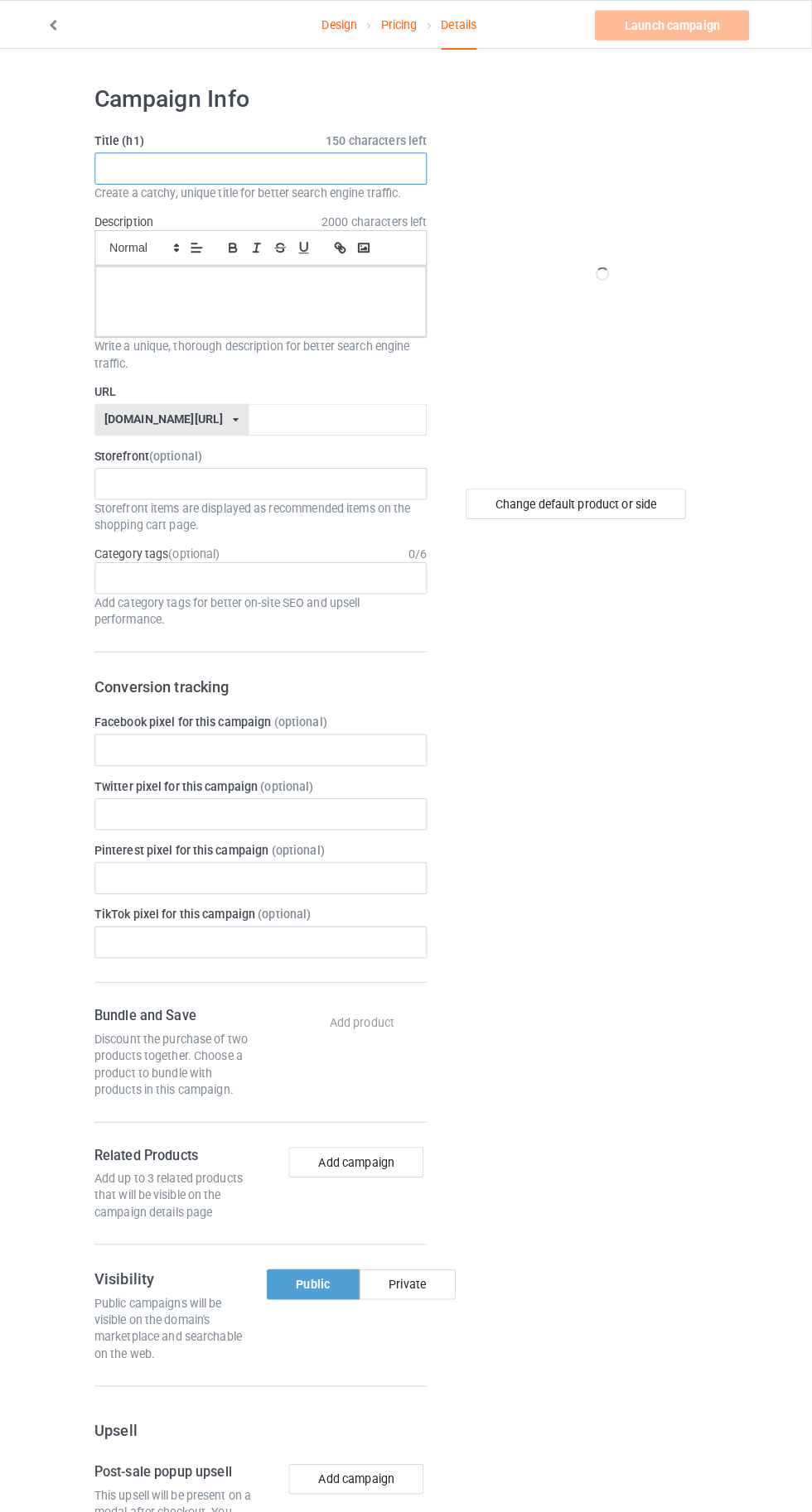
paste input "The scariest movie to watch in October"
type input "The scariest movie to watch in October"
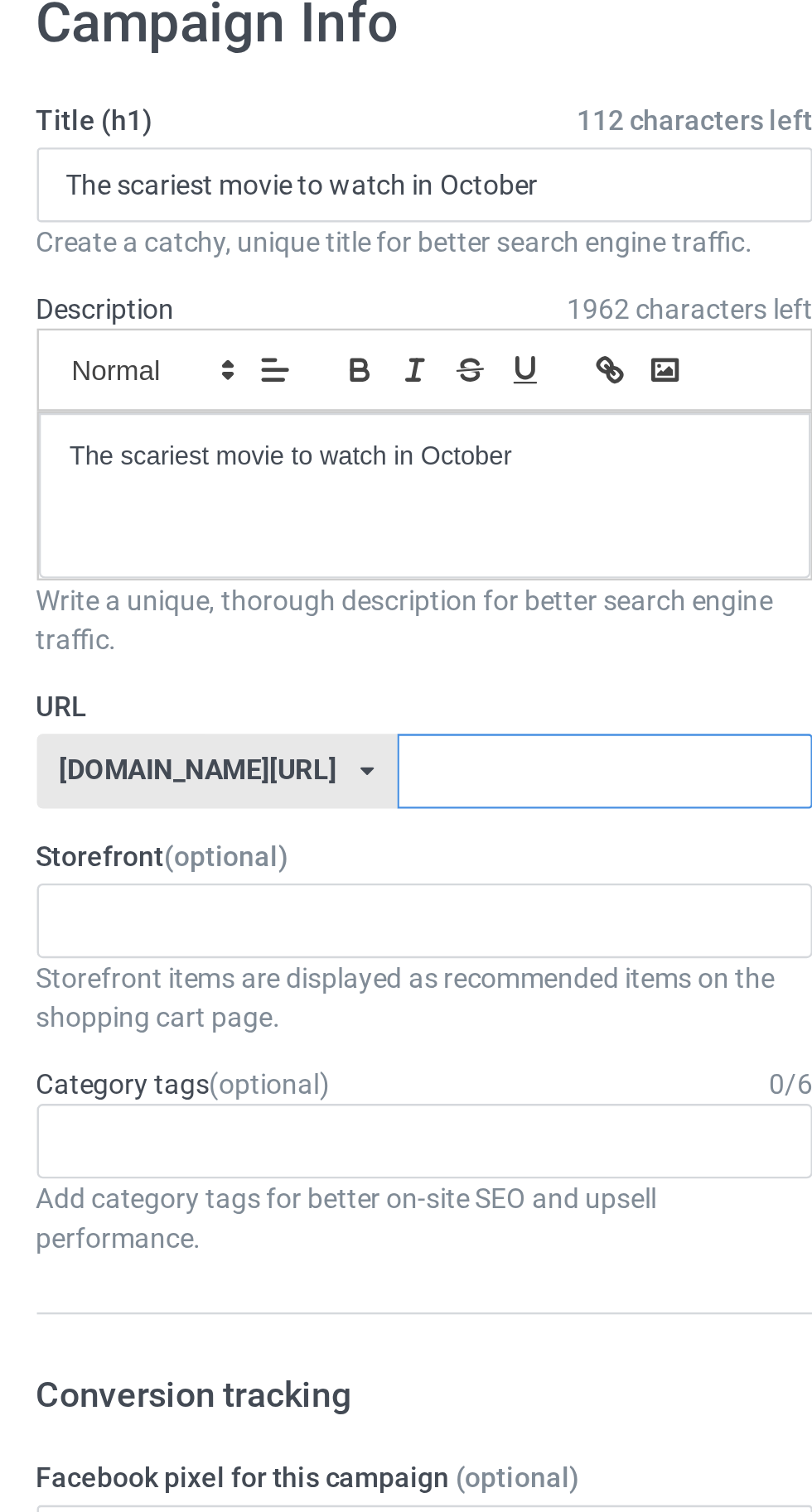
click at [337, 413] on input "text" at bounding box center [346, 412] width 175 height 32
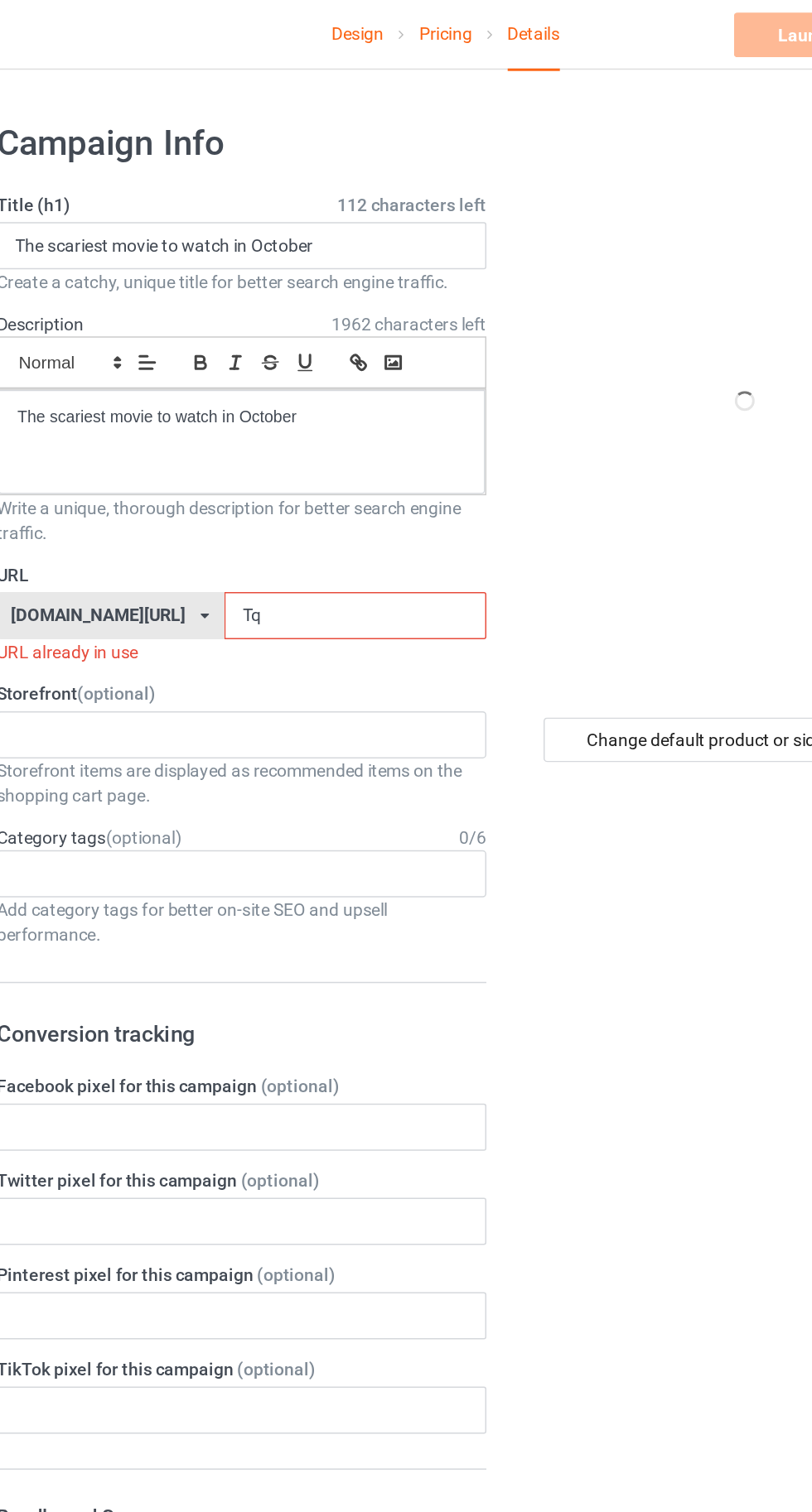
type input "Tqp"
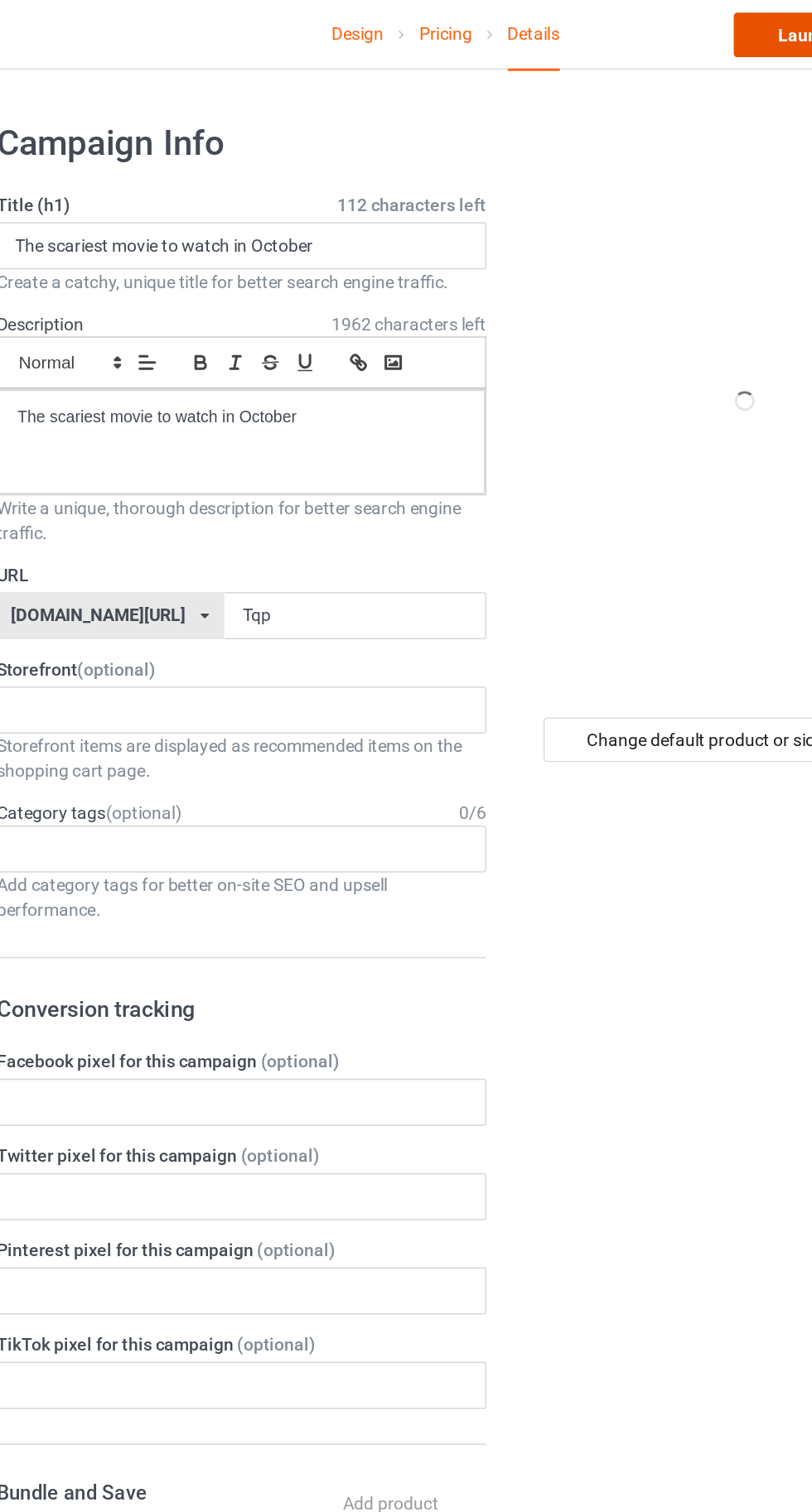
click at [617, 23] on link "Launch campaign" at bounding box center [674, 25] width 151 height 30
